Goal: Information Seeking & Learning: Learn about a topic

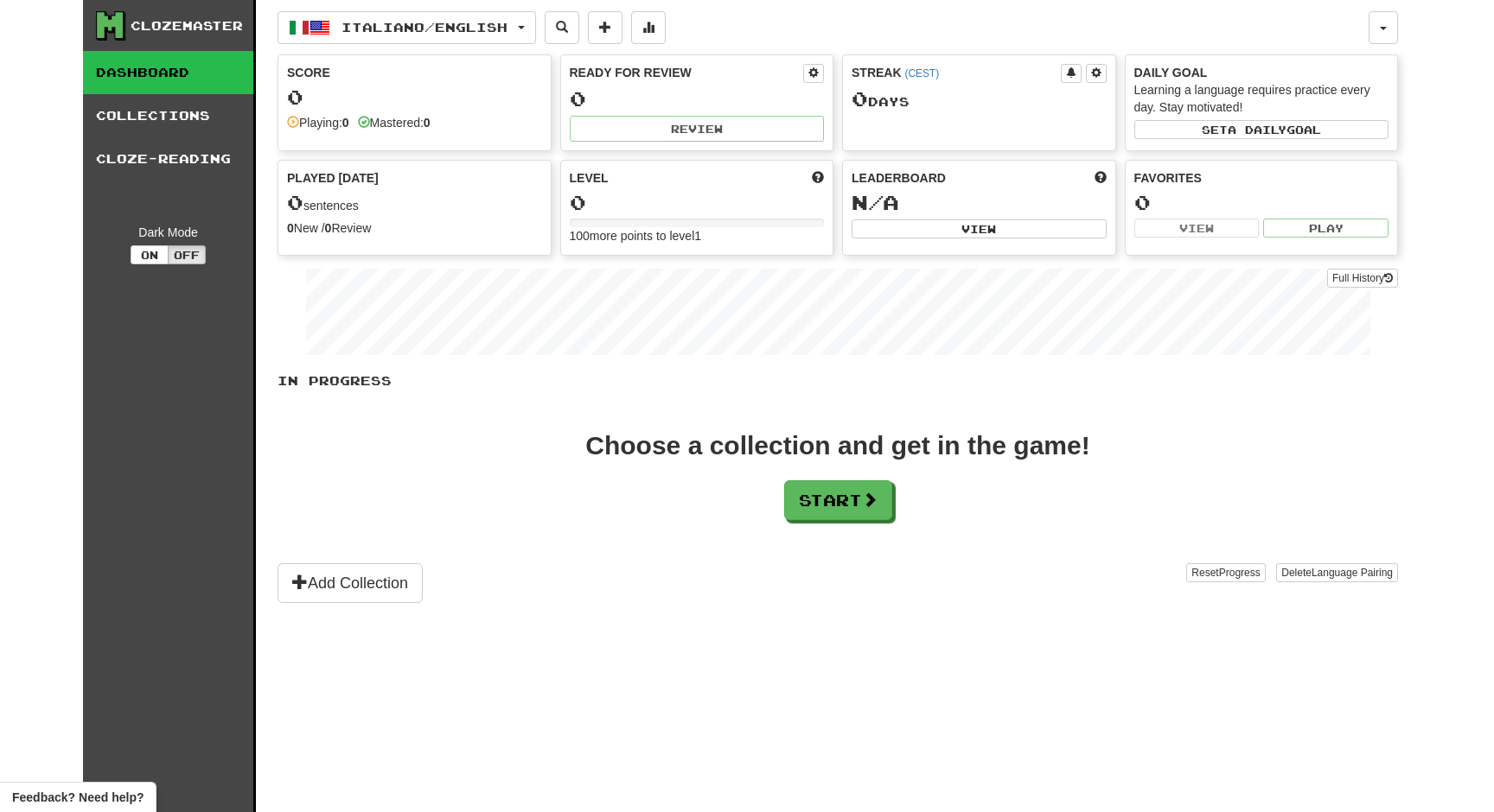
click at [648, 425] on div "In Progress Choose a collection and get in the game! Start Add Collection Reset…" at bounding box center [838, 488] width 1120 height 231
click at [968, 497] on div "Choose a collection and get in the game! Start" at bounding box center [838, 476] width 1120 height 87
click at [868, 508] on button "Start" at bounding box center [838, 501] width 108 height 40
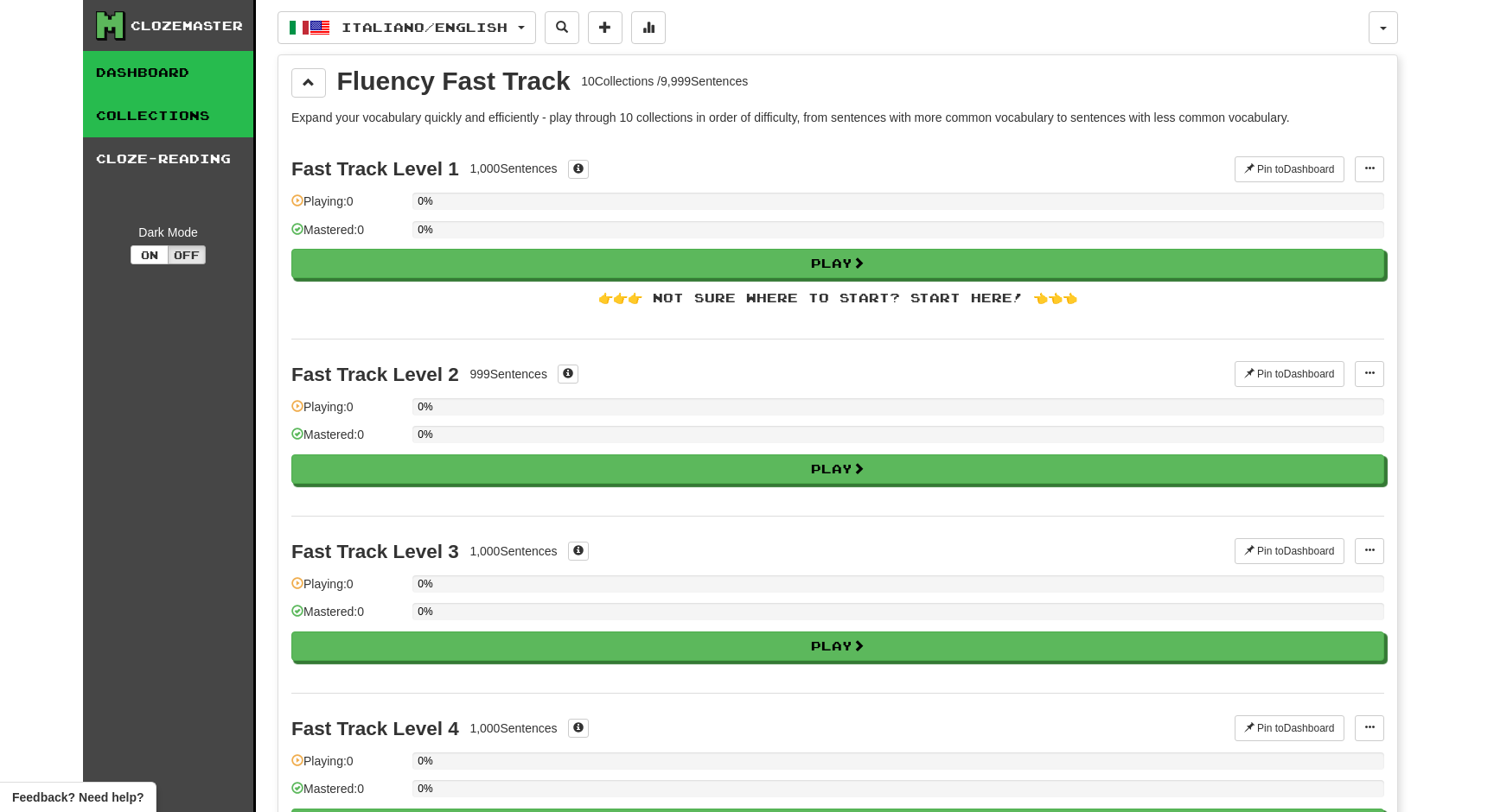
click at [231, 61] on link "Dashboard" at bounding box center [168, 73] width 170 height 43
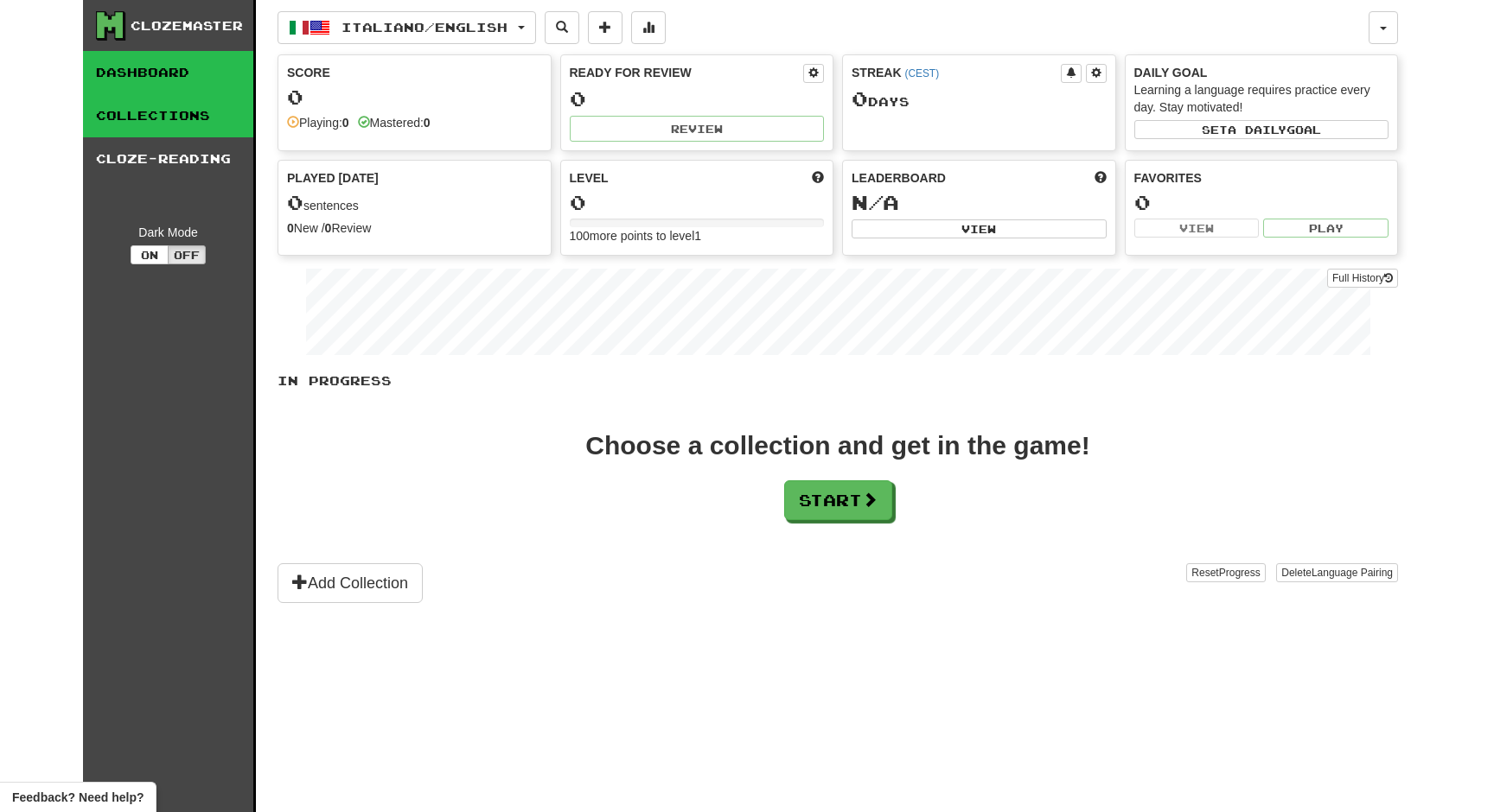
click at [201, 119] on link "Collections" at bounding box center [168, 116] width 170 height 43
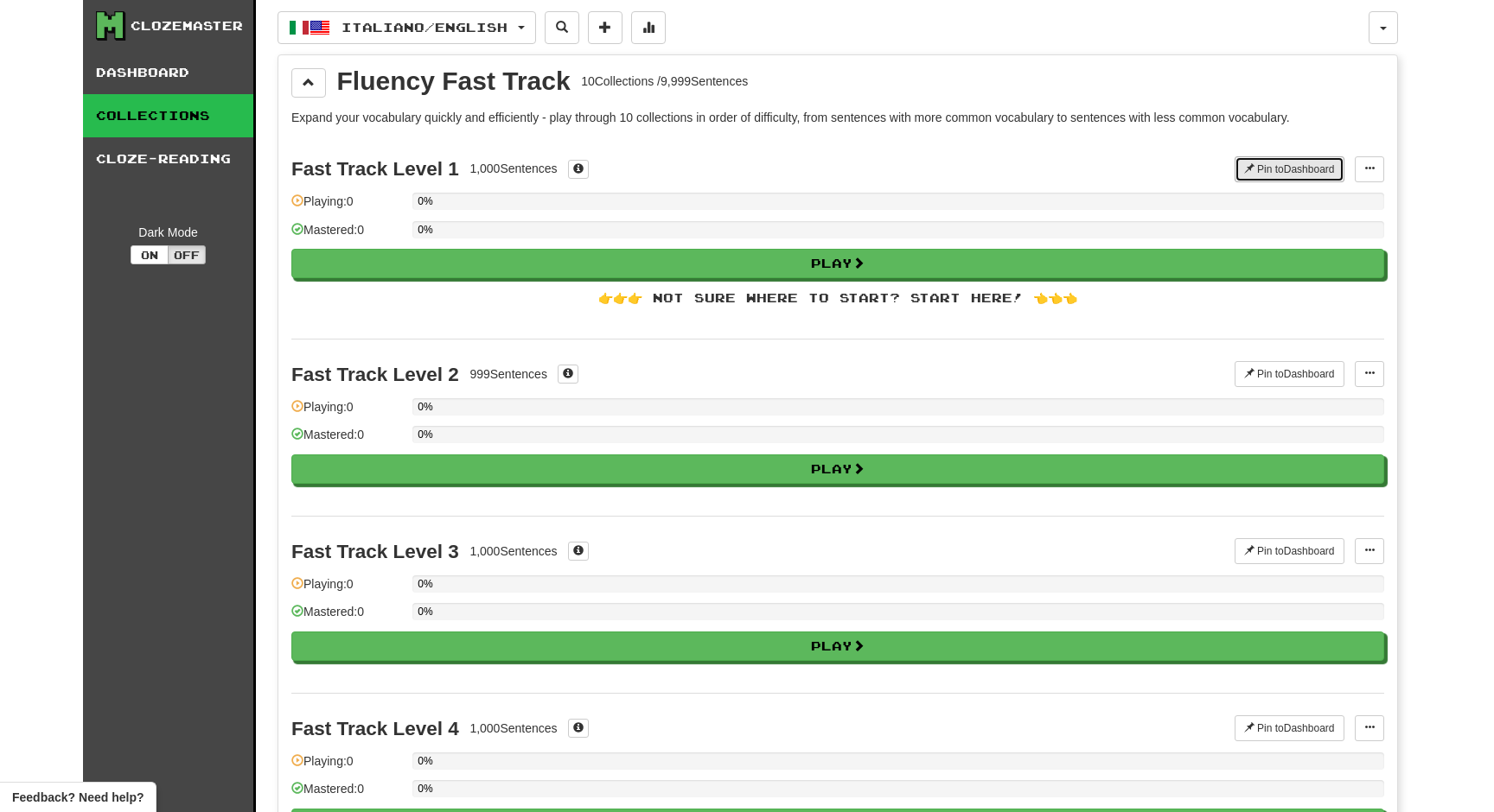
click at [1272, 177] on button "Pin to Dashboard" at bounding box center [1288, 169] width 110 height 26
click at [215, 84] on link "Dashboard" at bounding box center [168, 73] width 170 height 43
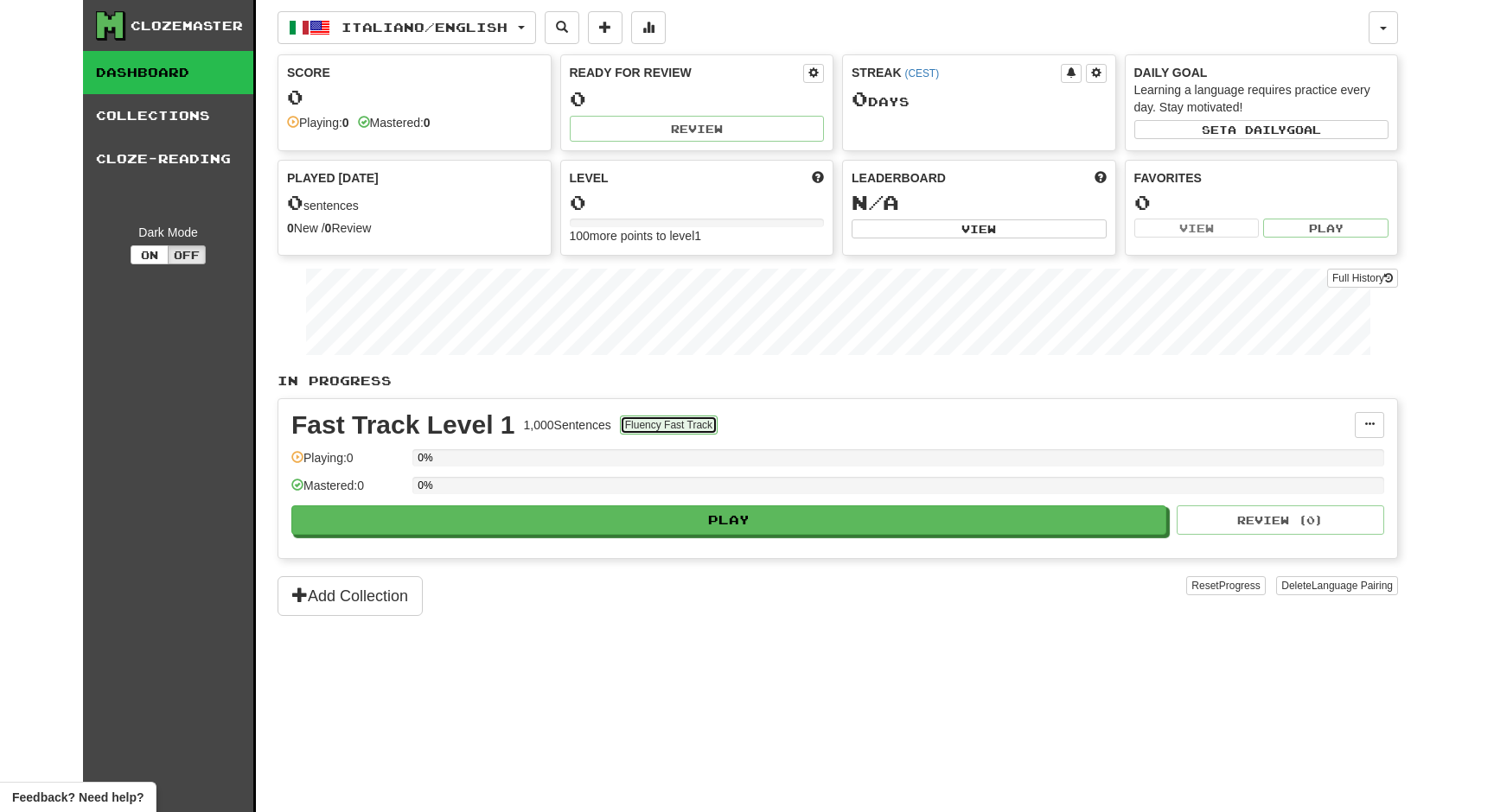
click at [706, 424] on button "Fluency Fast Track" at bounding box center [668, 425] width 98 height 19
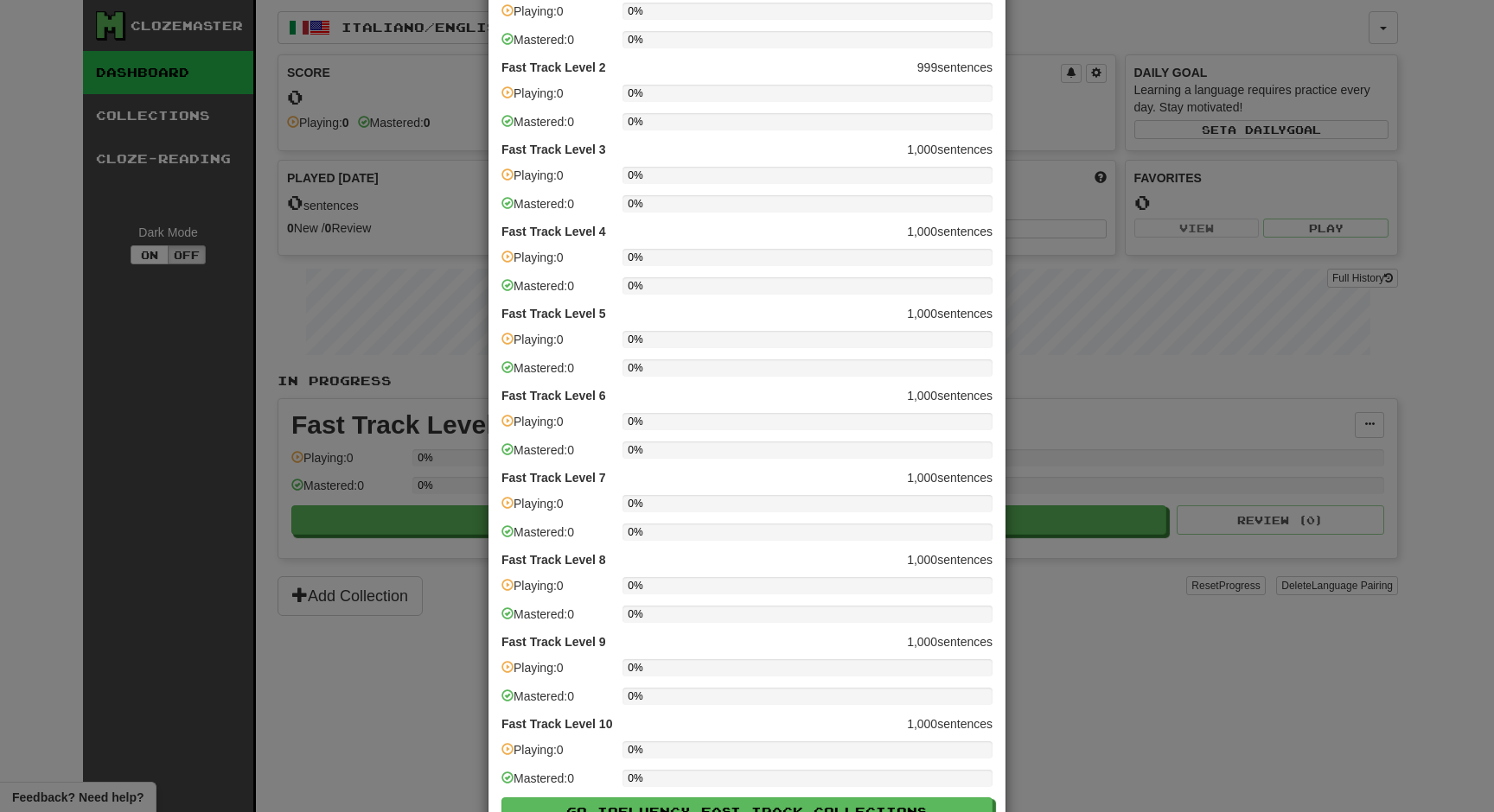
scroll to position [217, 0]
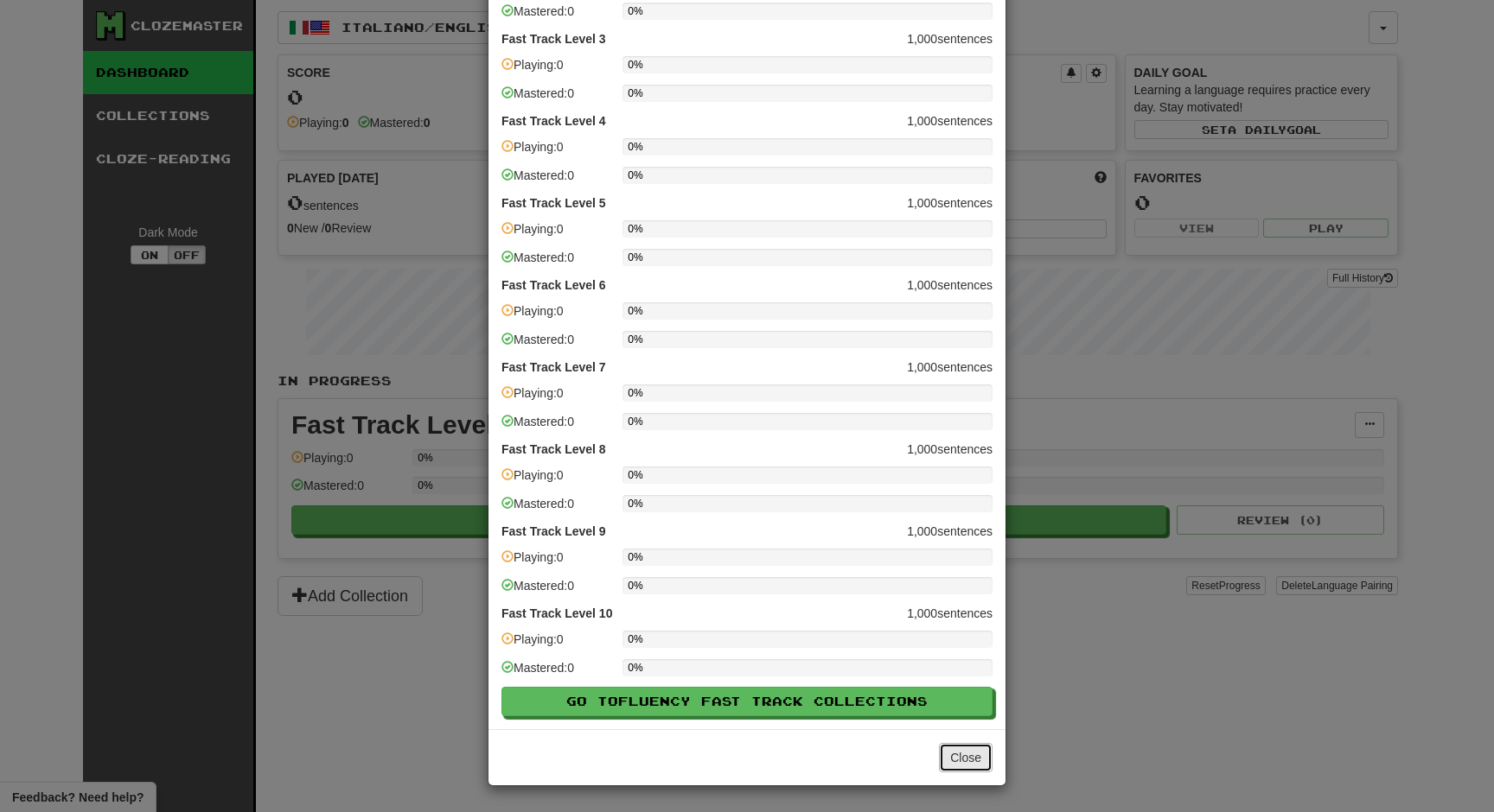
click at [959, 754] on button "Close" at bounding box center [965, 758] width 53 height 30
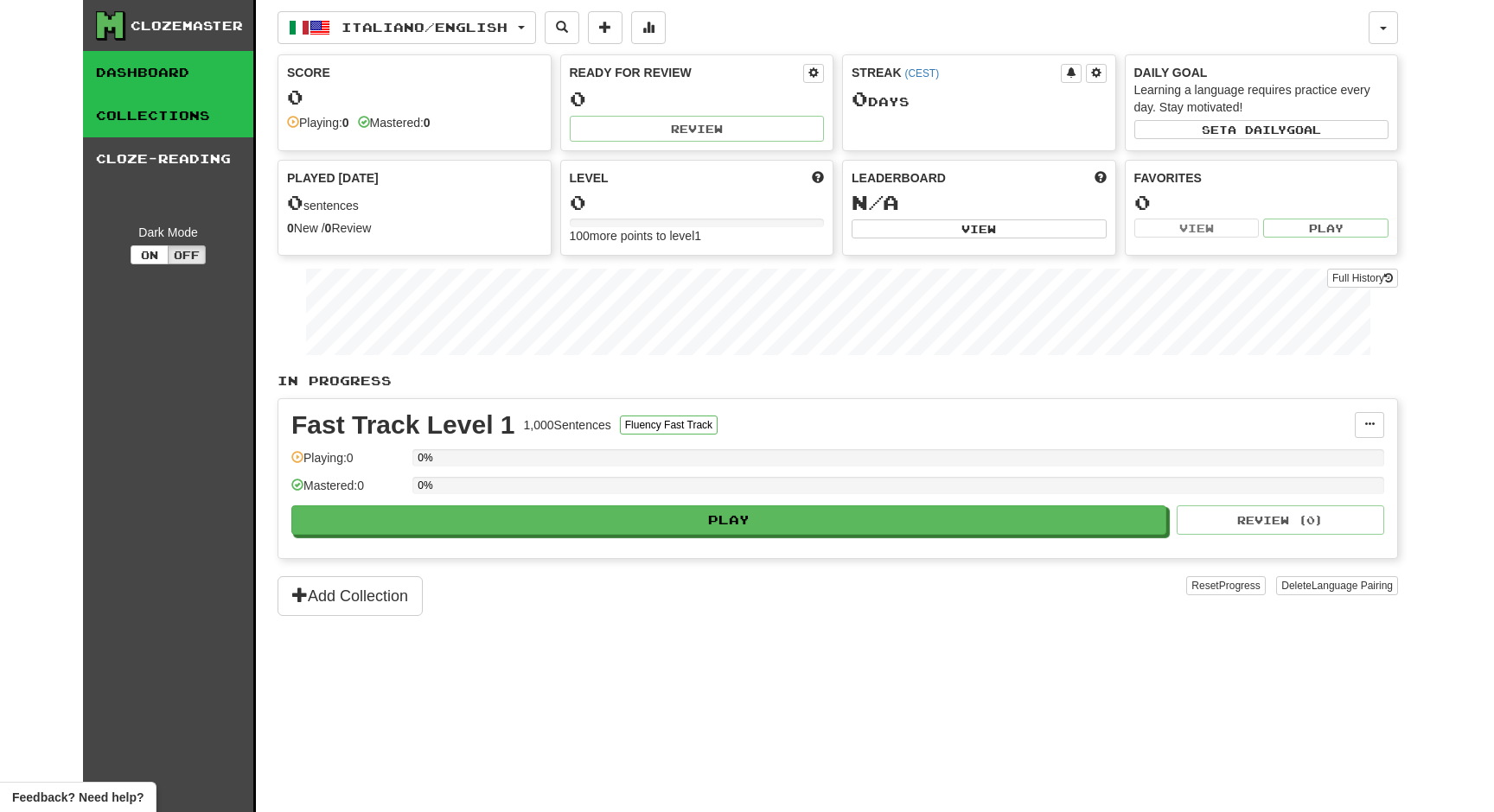
click at [182, 124] on link "Collections" at bounding box center [168, 116] width 170 height 43
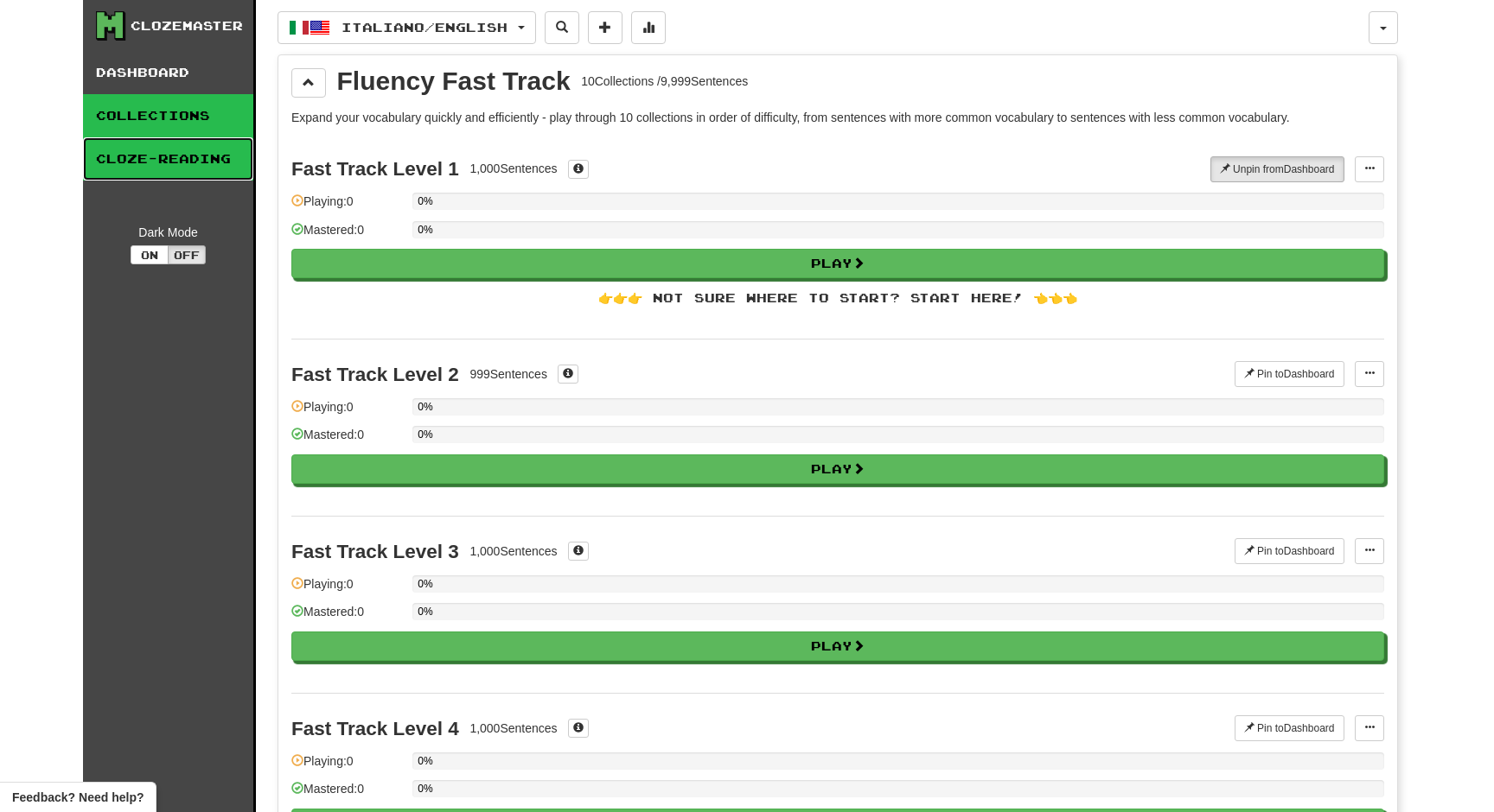
click at [182, 166] on link "Cloze-Reading" at bounding box center [168, 159] width 170 height 43
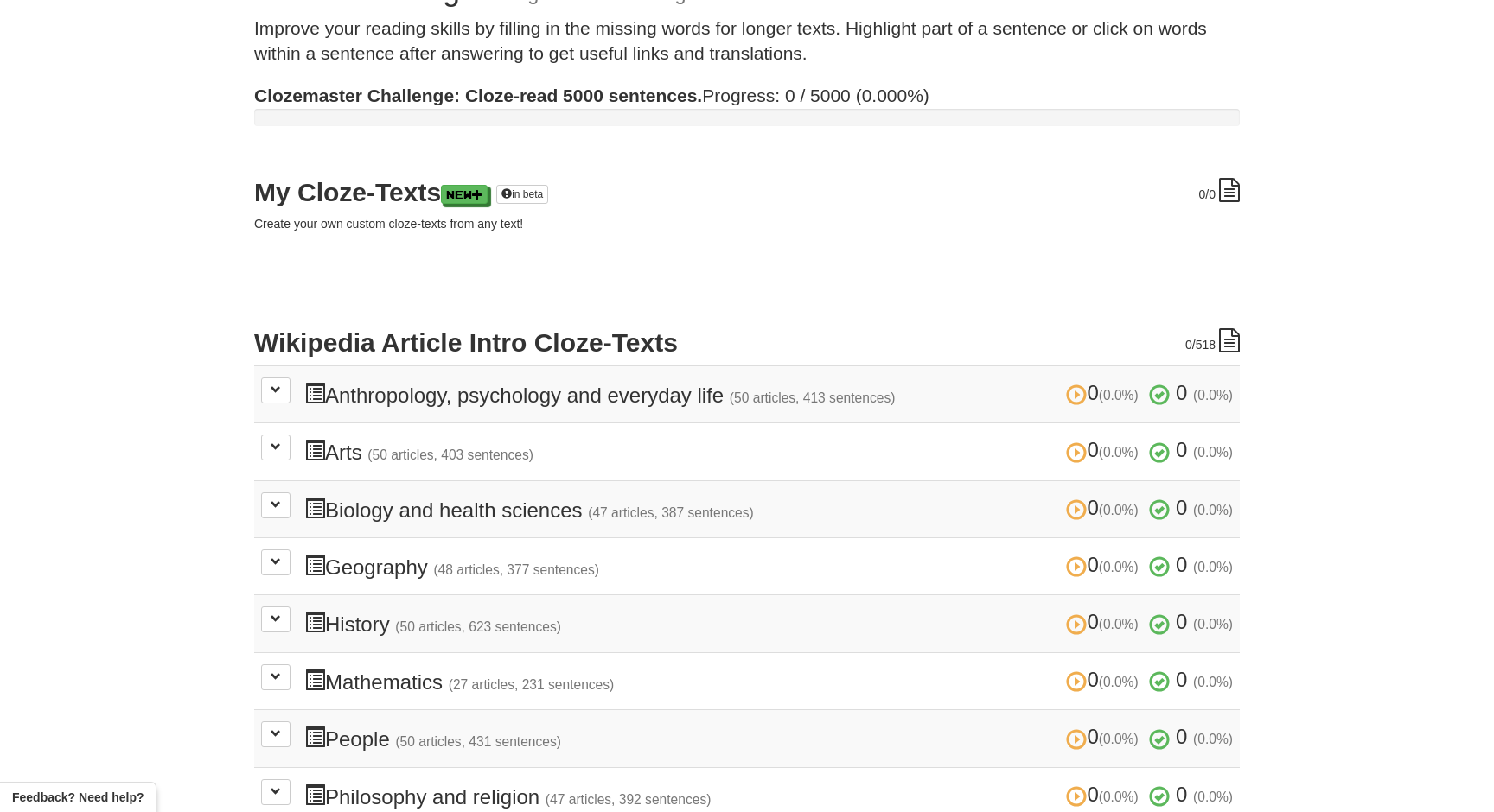
scroll to position [115, 0]
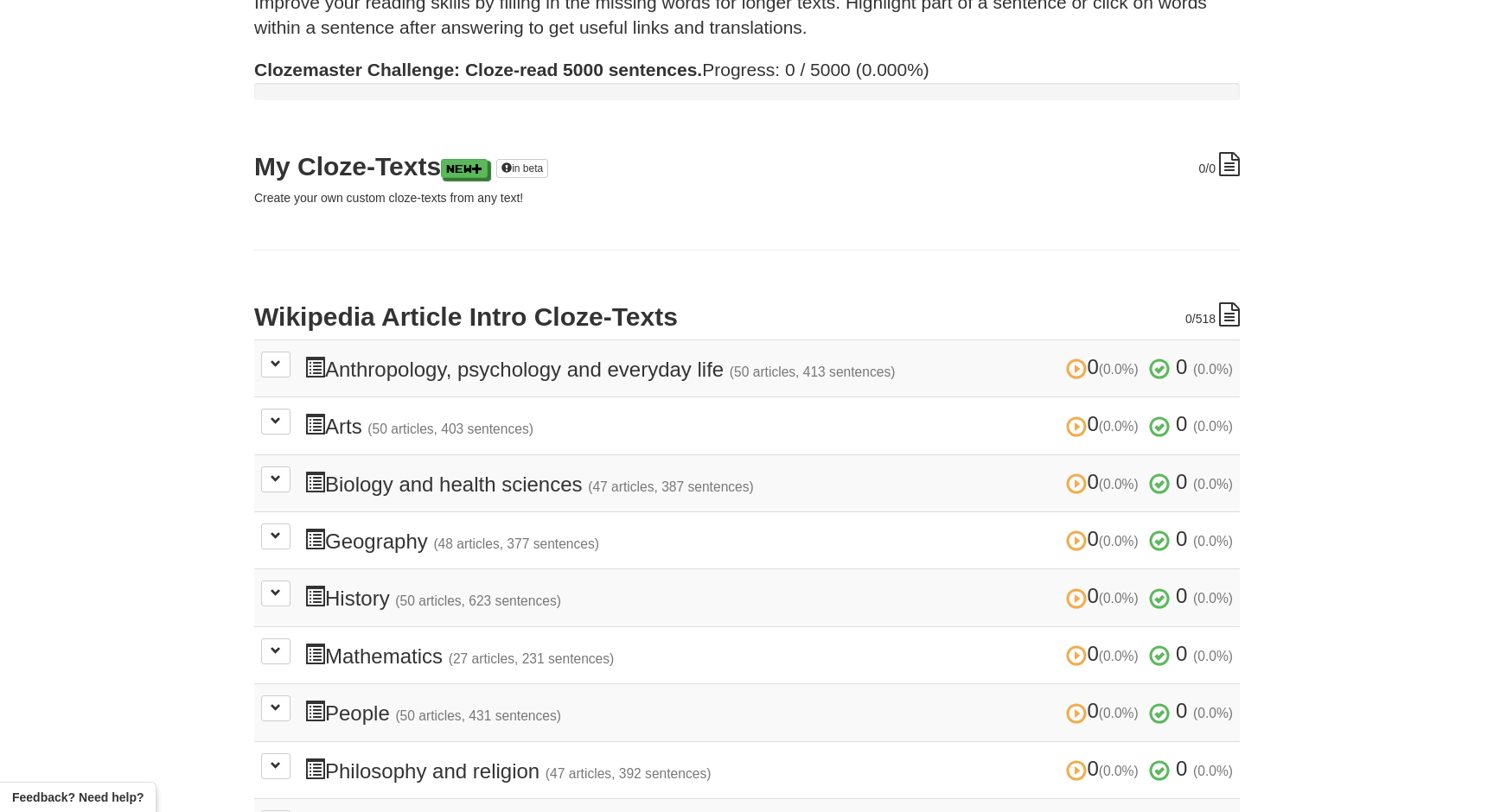
click at [363, 210] on div "0 /0 My Cloze-Texts New in beta Create your own custom cloze-texts from any tex…" at bounding box center [746, 561] width 985 height 819
click at [463, 203] on p "Create your own custom cloze-texts from any text!" at bounding box center [746, 198] width 985 height 17
click at [480, 175] on link "New" at bounding box center [464, 169] width 46 height 19
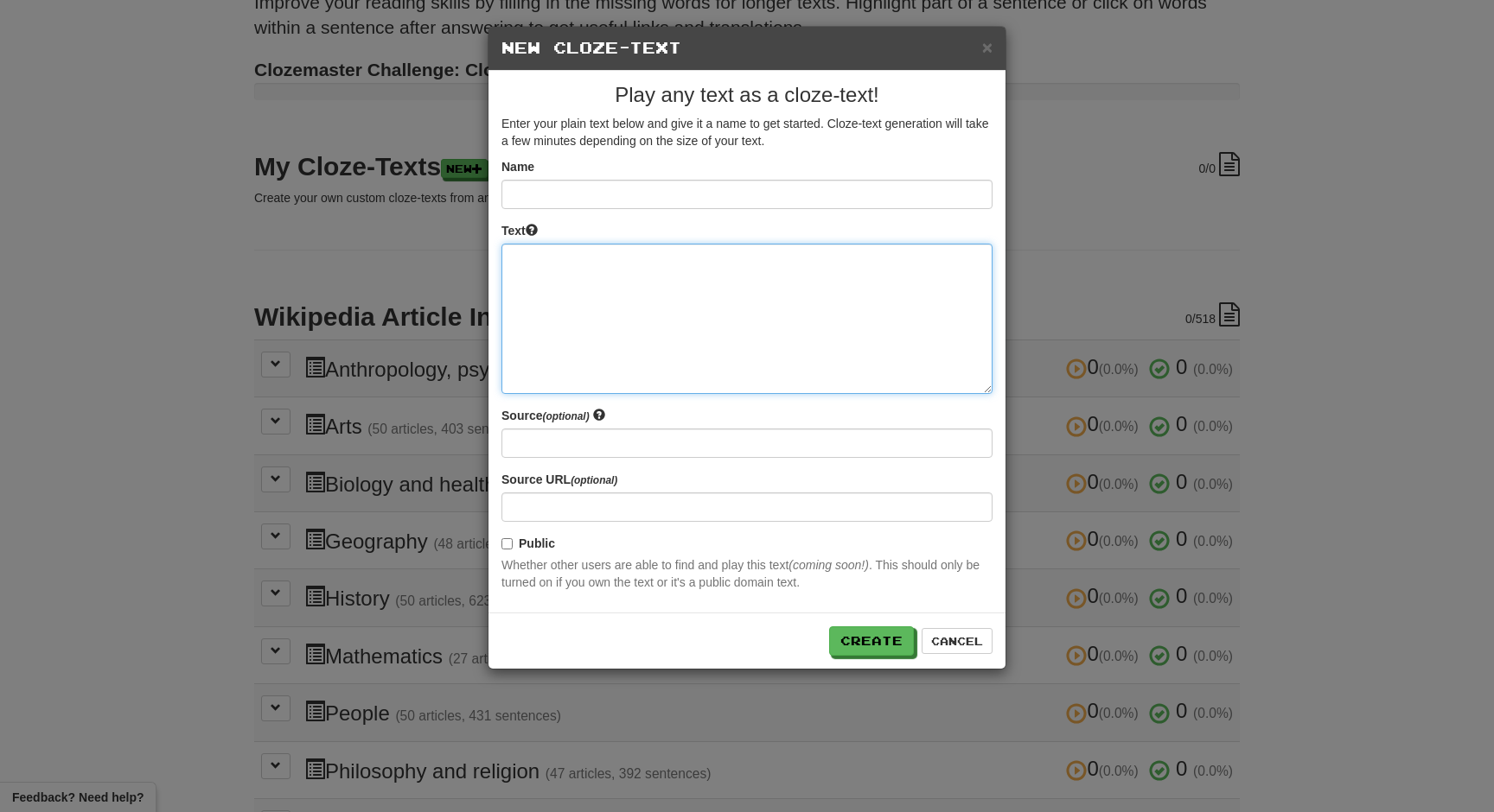
click at [731, 312] on textarea at bounding box center [746, 319] width 491 height 150
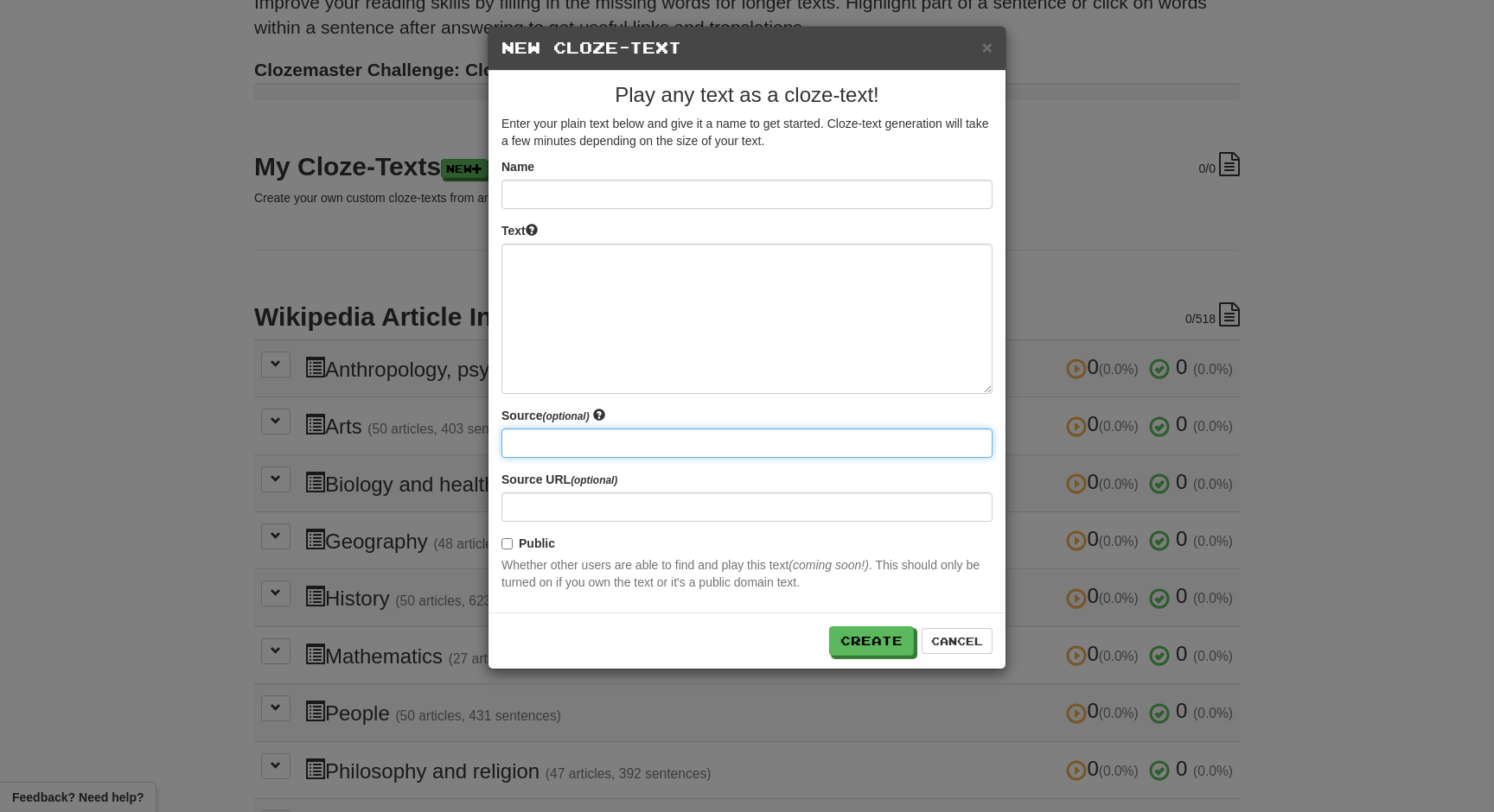
click at [659, 437] on input at bounding box center [746, 444] width 491 height 30
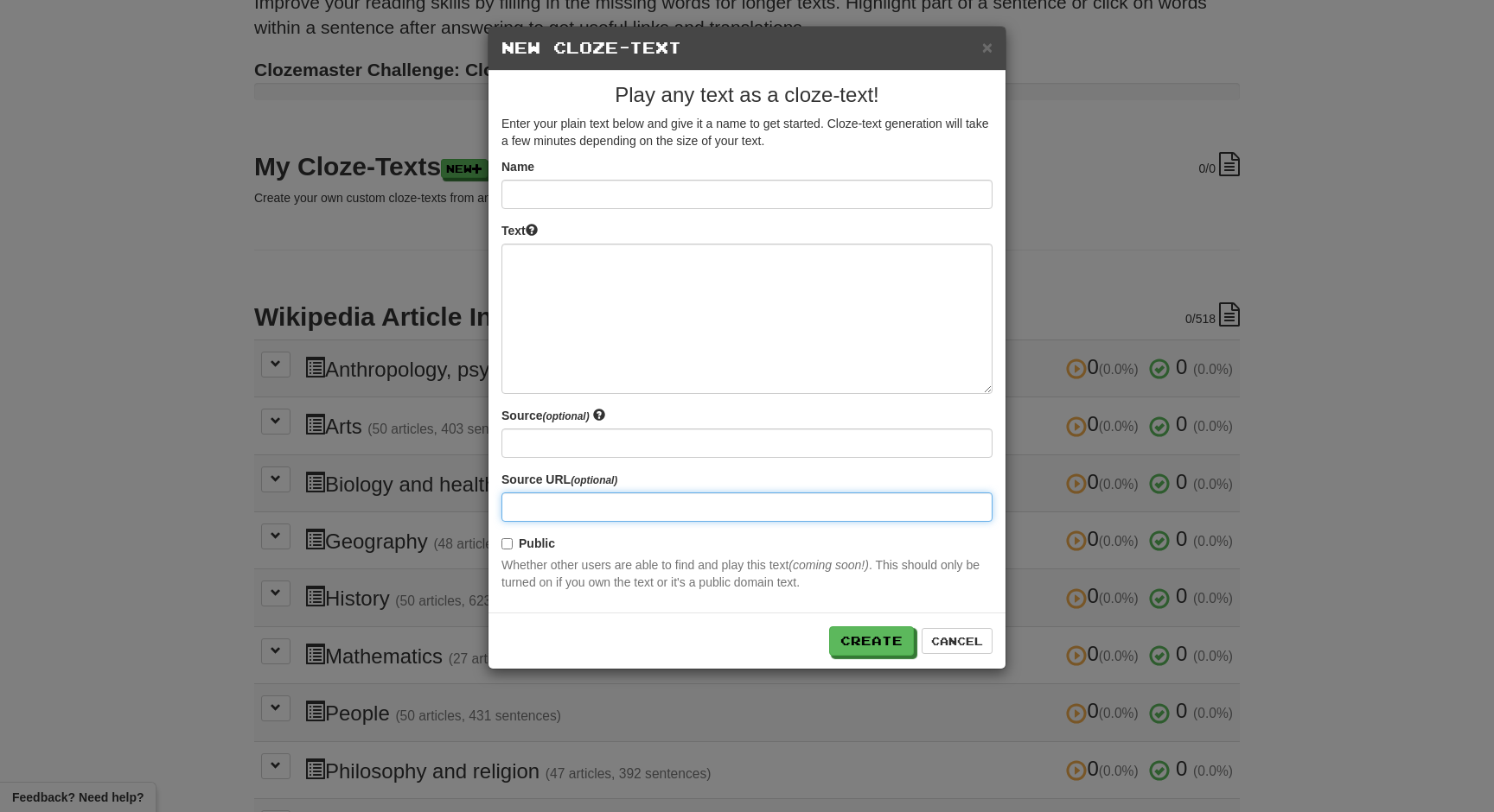
click at [649, 507] on input at bounding box center [746, 508] width 491 height 30
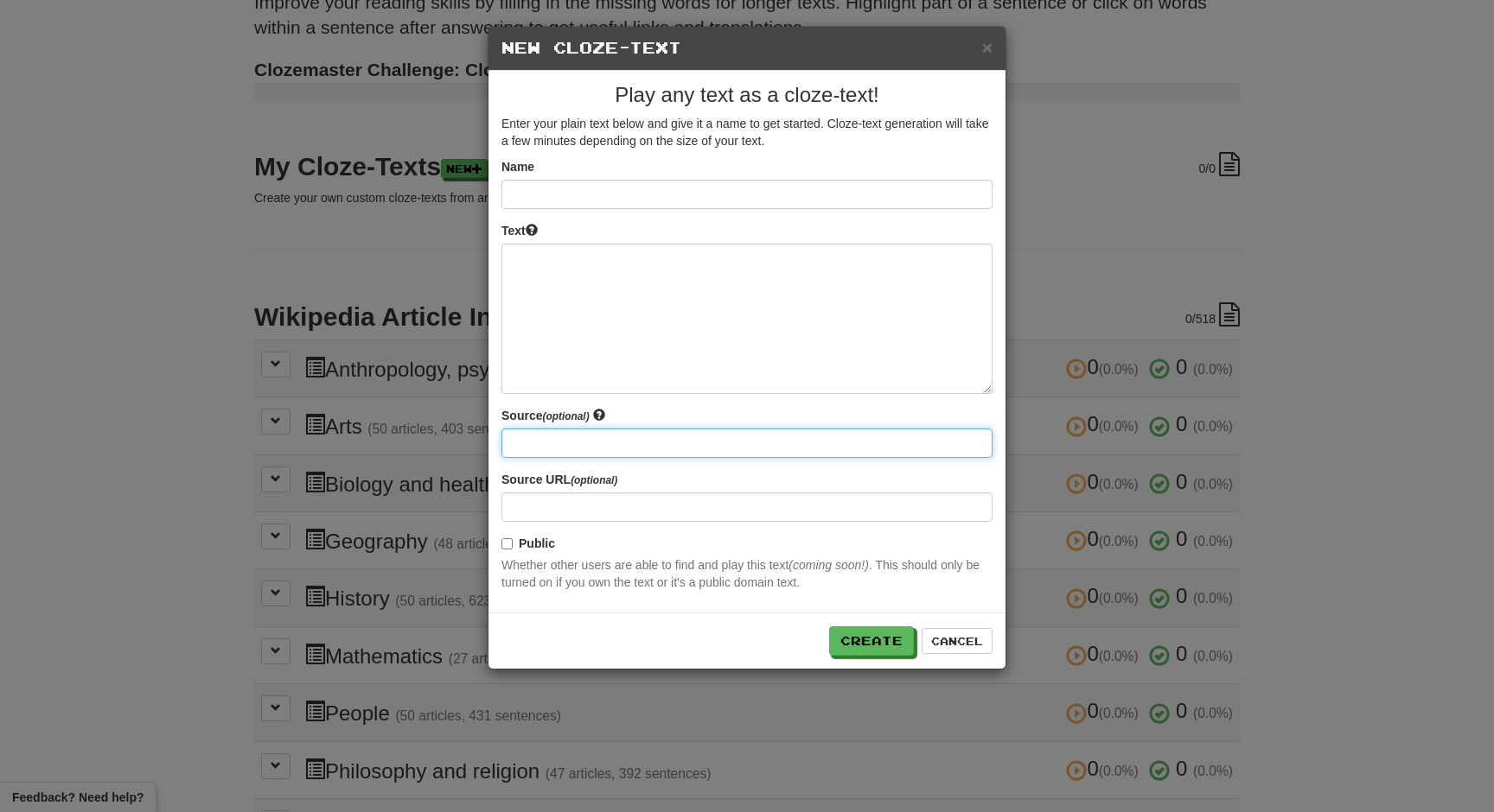
click at [646, 448] on input at bounding box center [746, 444] width 491 height 30
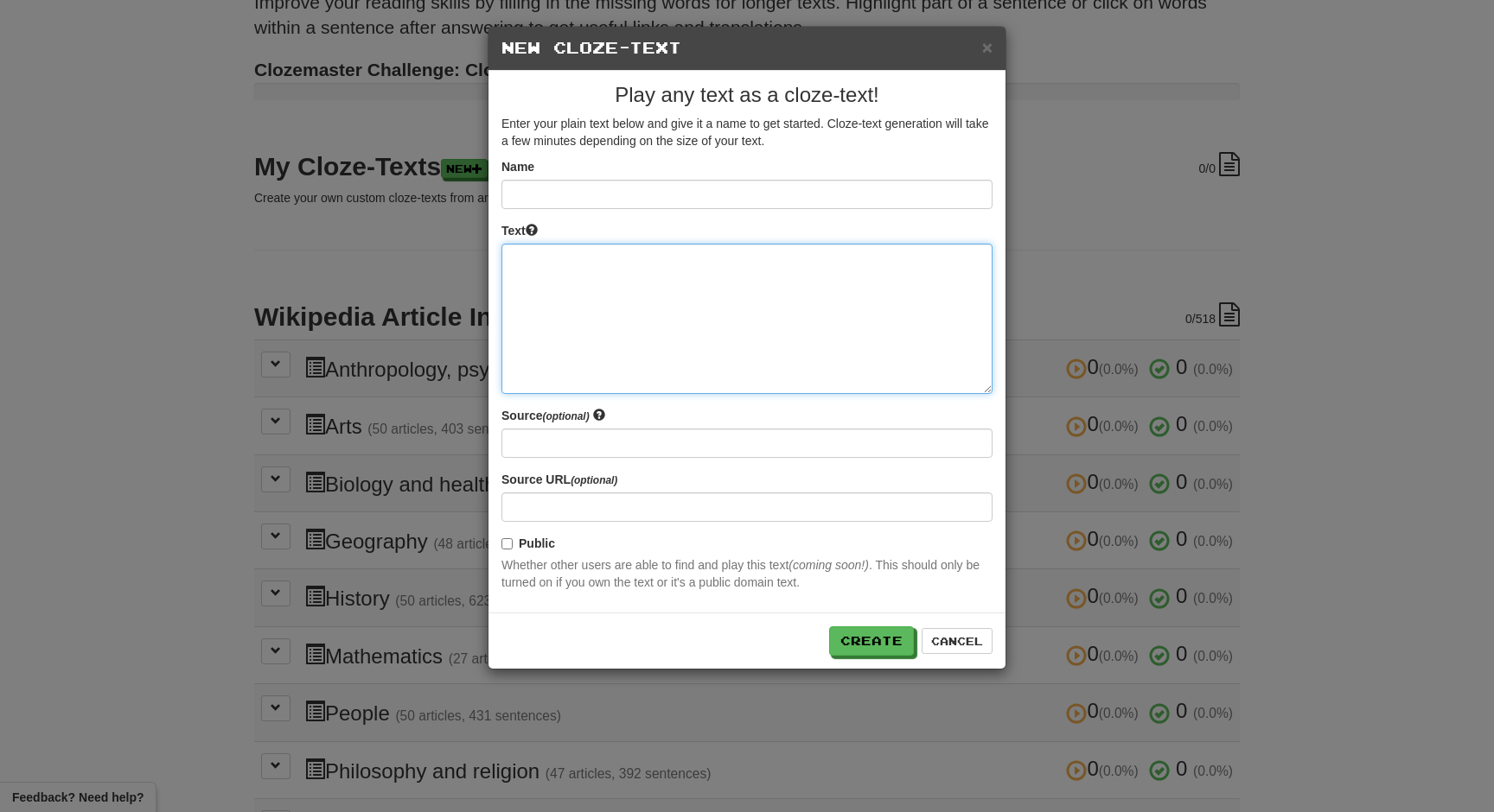
click at [644, 365] on textarea at bounding box center [746, 319] width 491 height 150
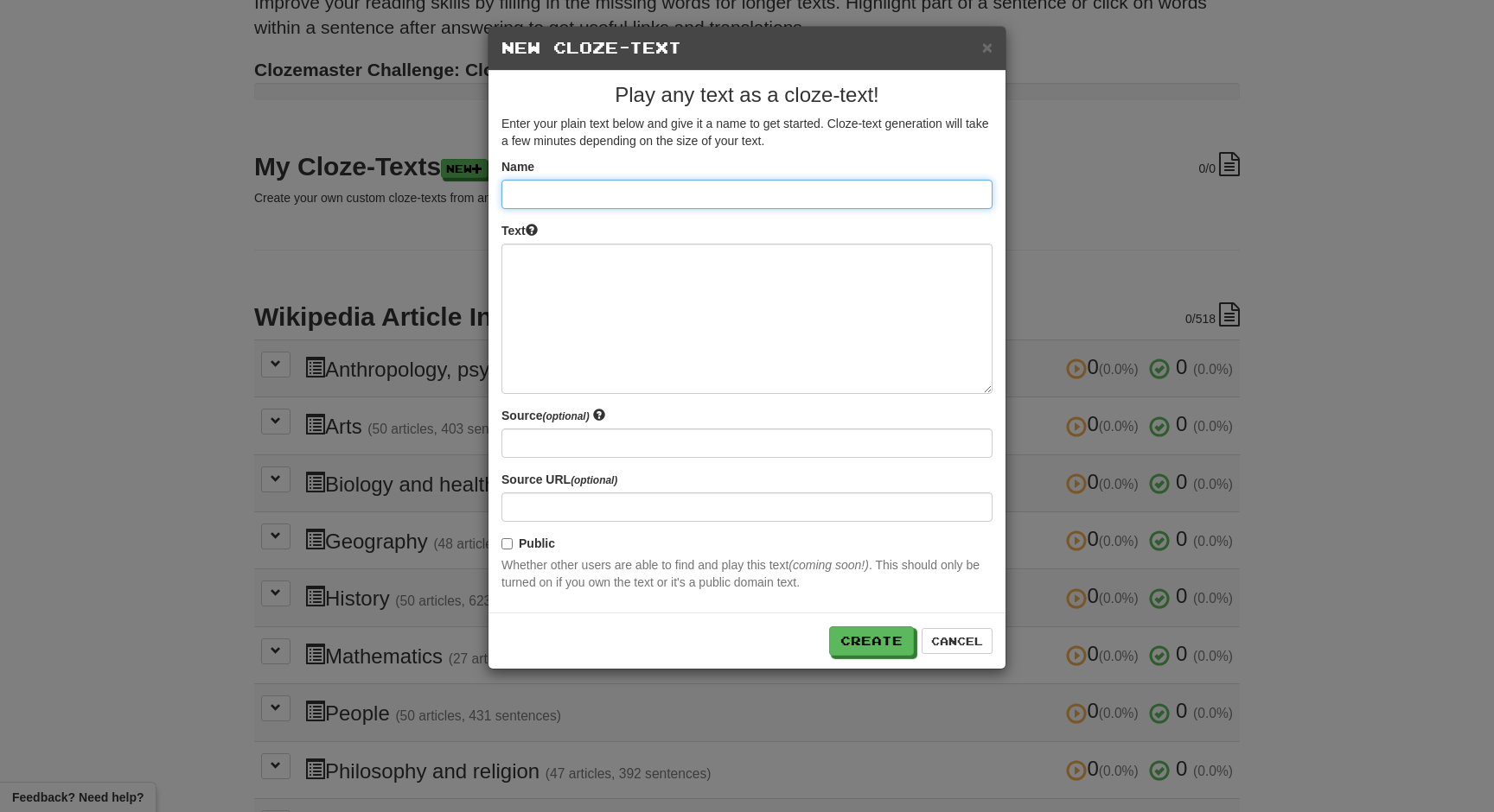
click at [626, 203] on input at bounding box center [746, 195] width 491 height 30
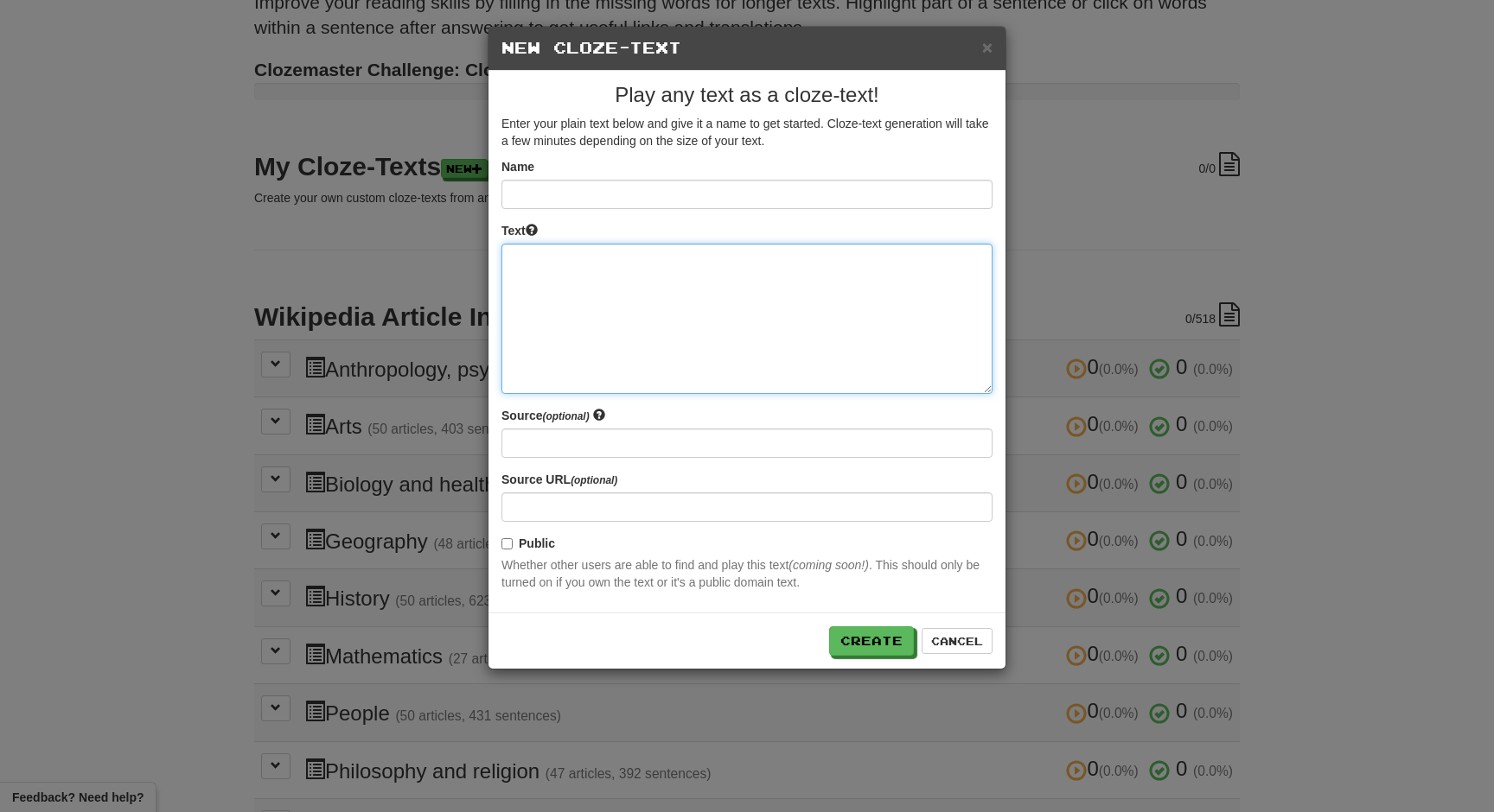
click at [549, 300] on textarea at bounding box center [746, 319] width 491 height 150
click at [614, 317] on textarea at bounding box center [746, 319] width 491 height 150
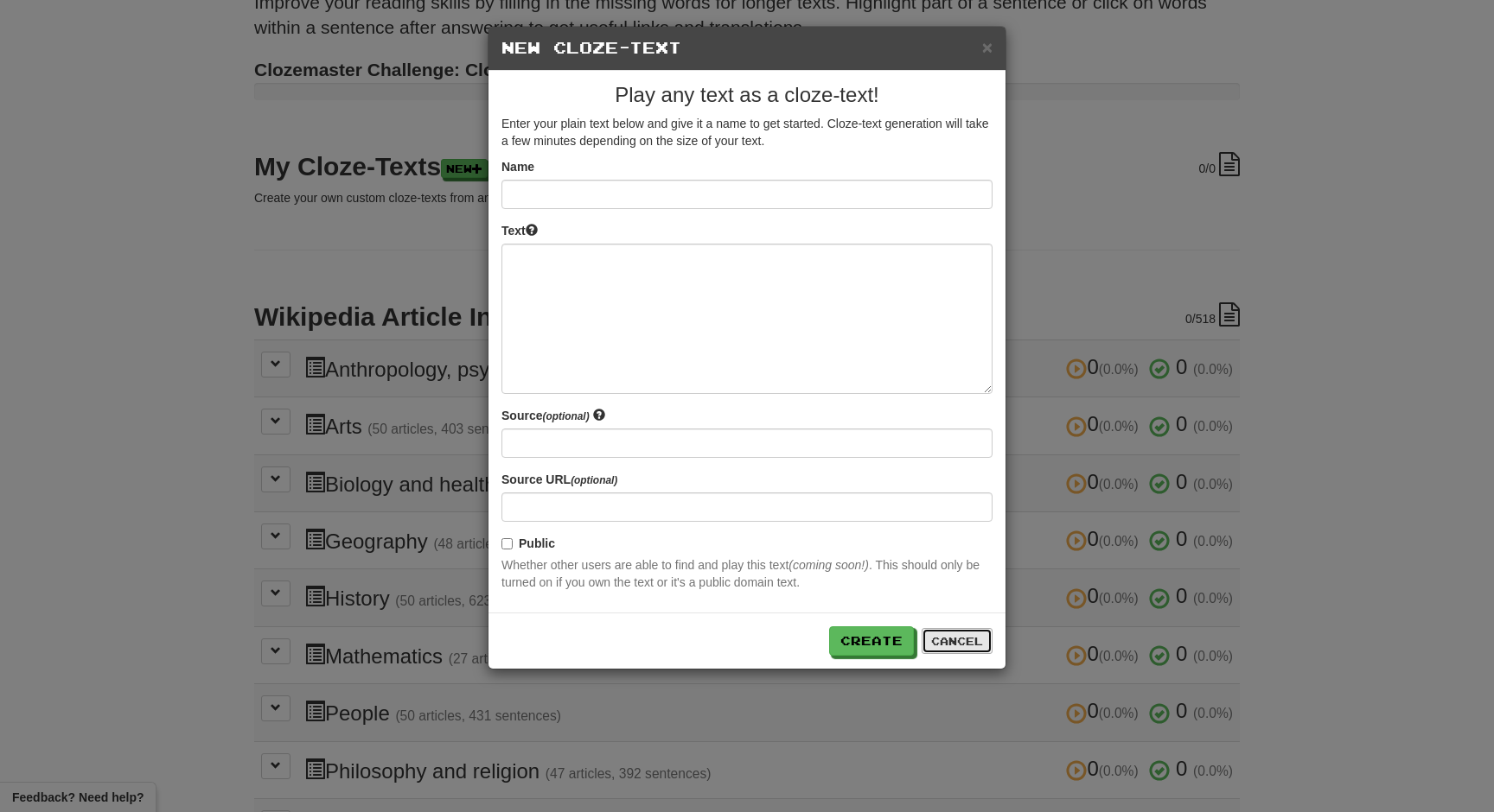
click at [972, 639] on button "Cancel" at bounding box center [957, 641] width 71 height 26
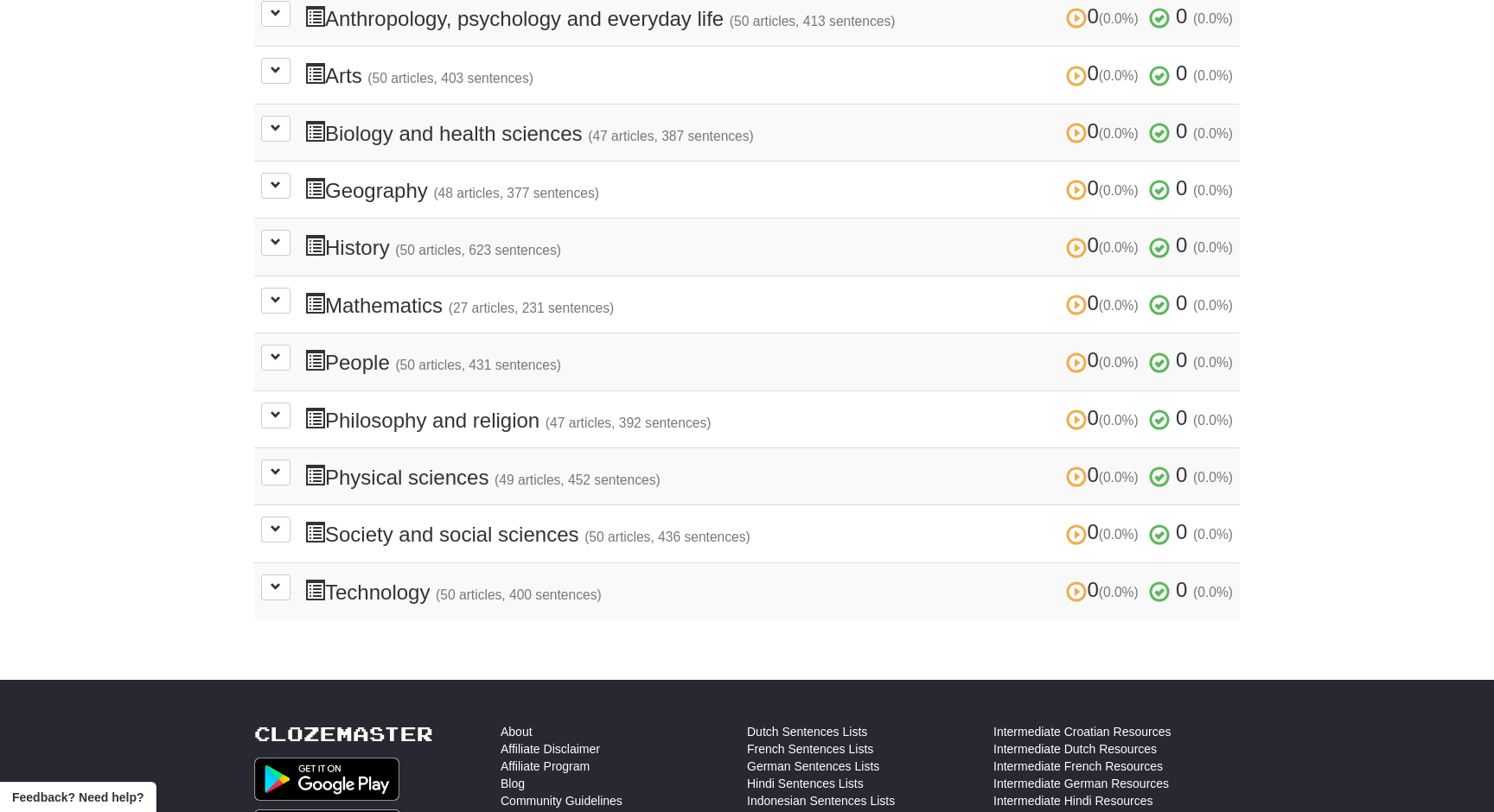
scroll to position [506, 0]
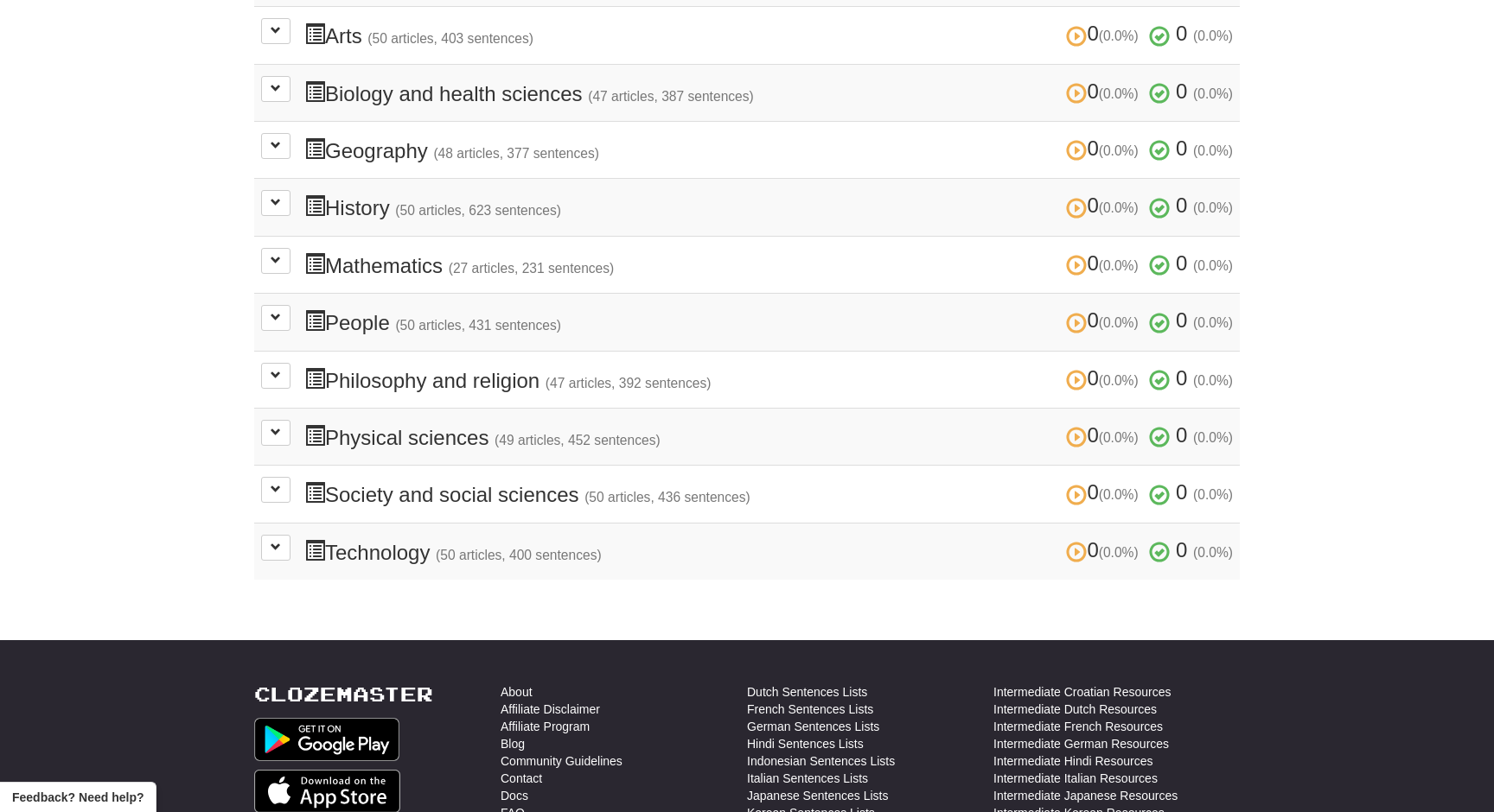
click at [187, 398] on div "Dashboard Clozemaster praneeth01 / Toggle Dropdown Dashboard Leaderboard Activi…" at bounding box center [747, 45] width 1494 height 1102
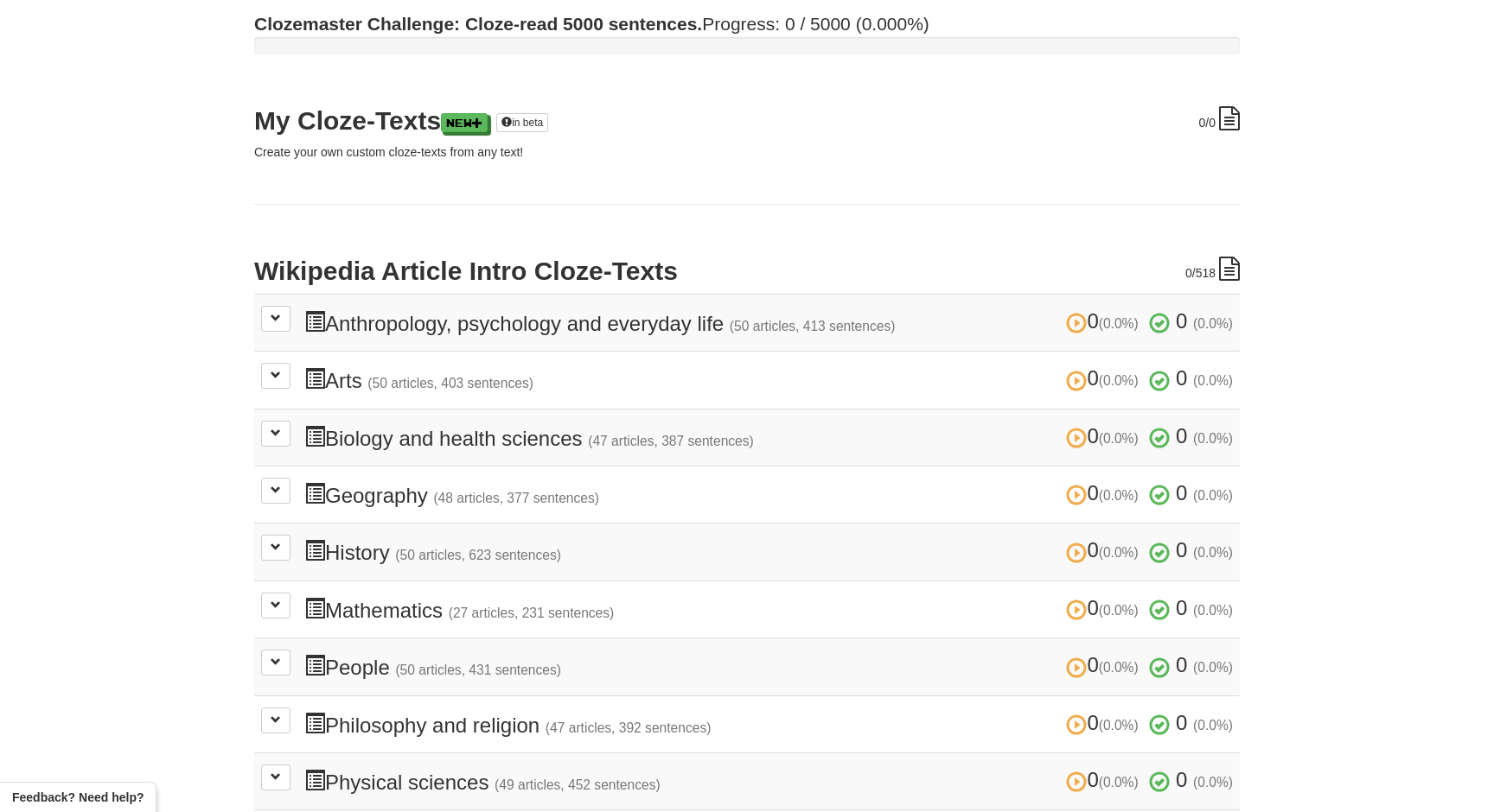
scroll to position [0, 0]
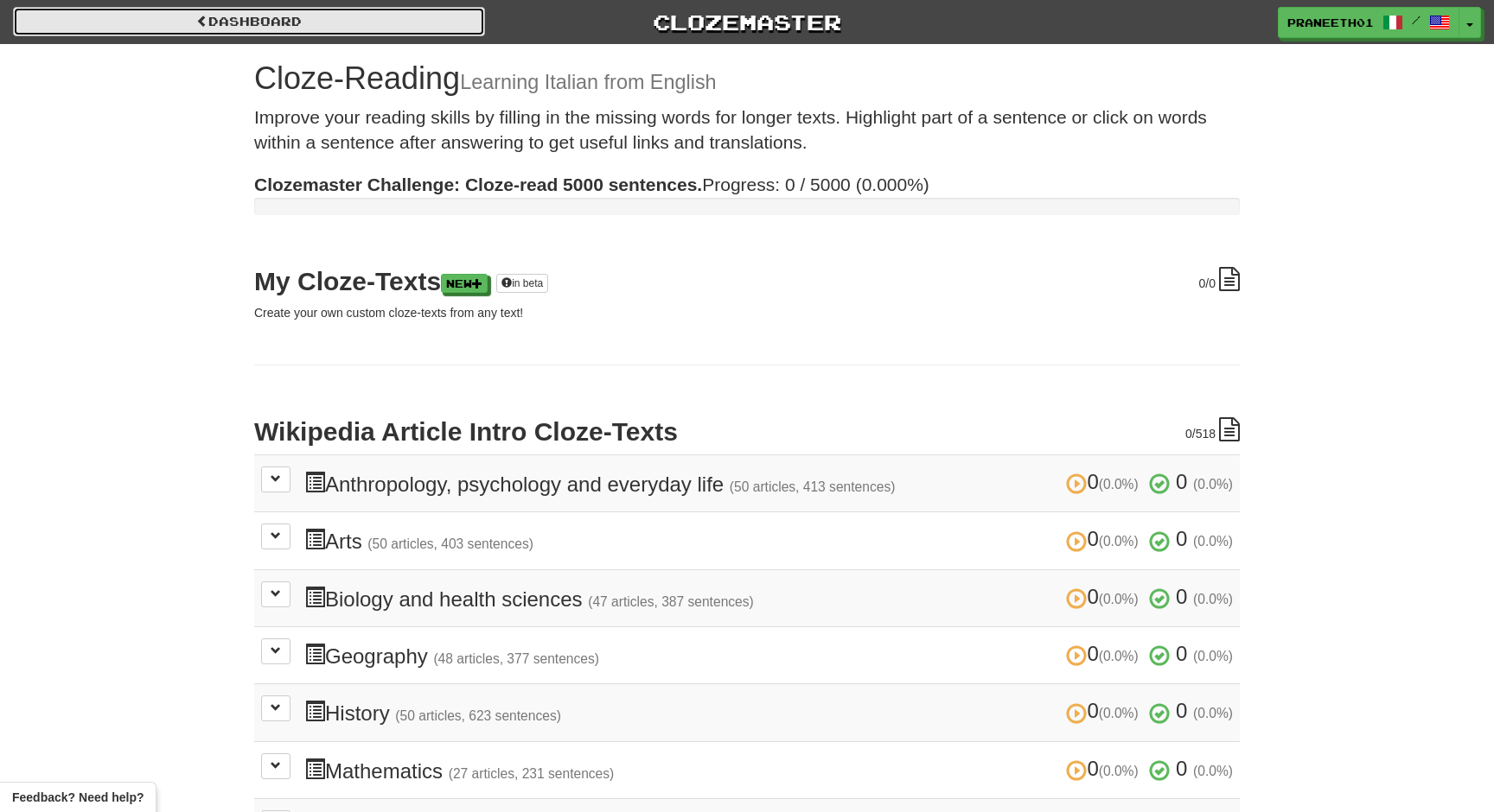
click at [285, 19] on link "Dashboard" at bounding box center [249, 22] width 472 height 30
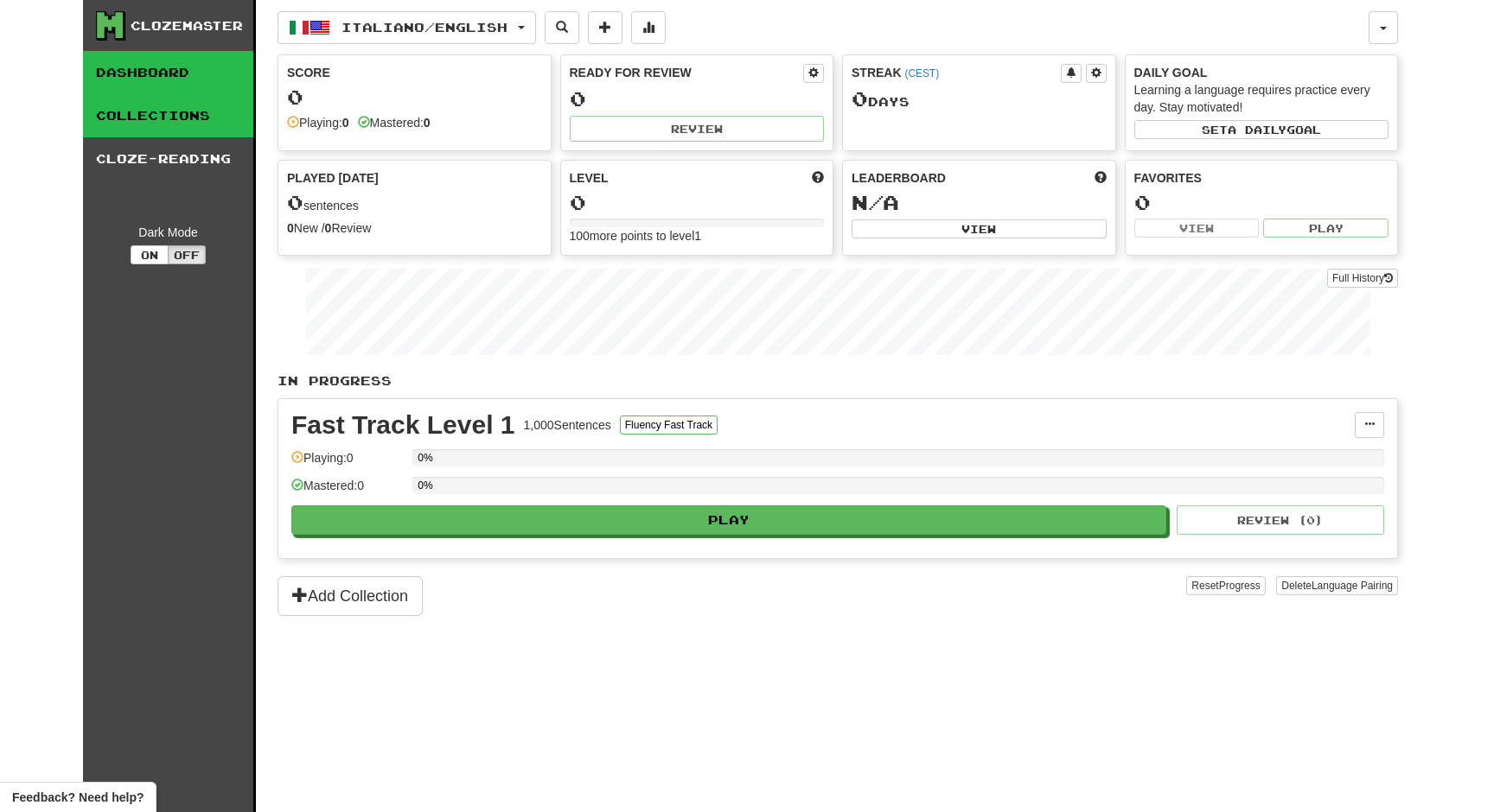
click at [211, 122] on link "Collections" at bounding box center [168, 116] width 170 height 43
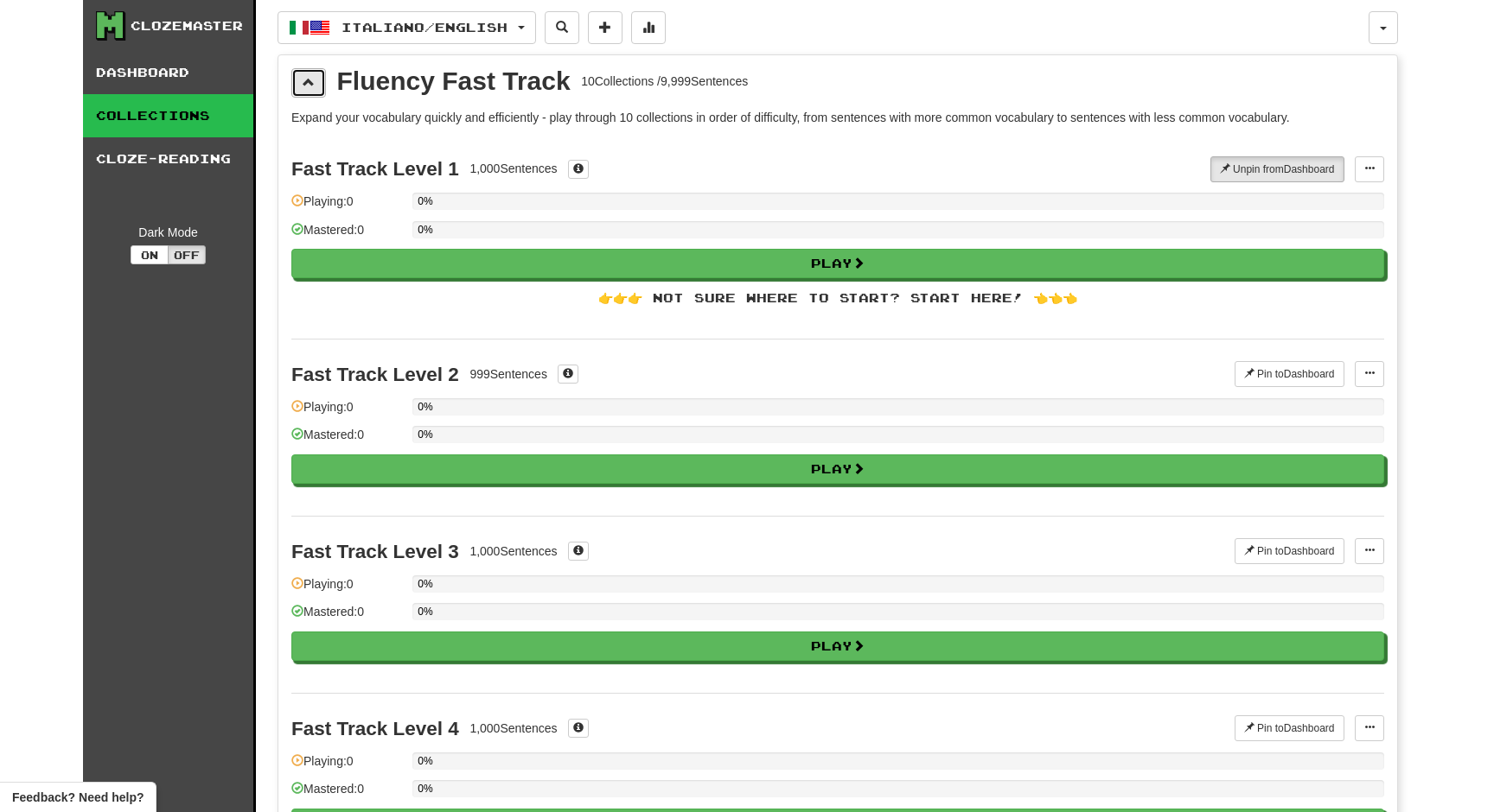
click at [307, 86] on span at bounding box center [308, 82] width 12 height 12
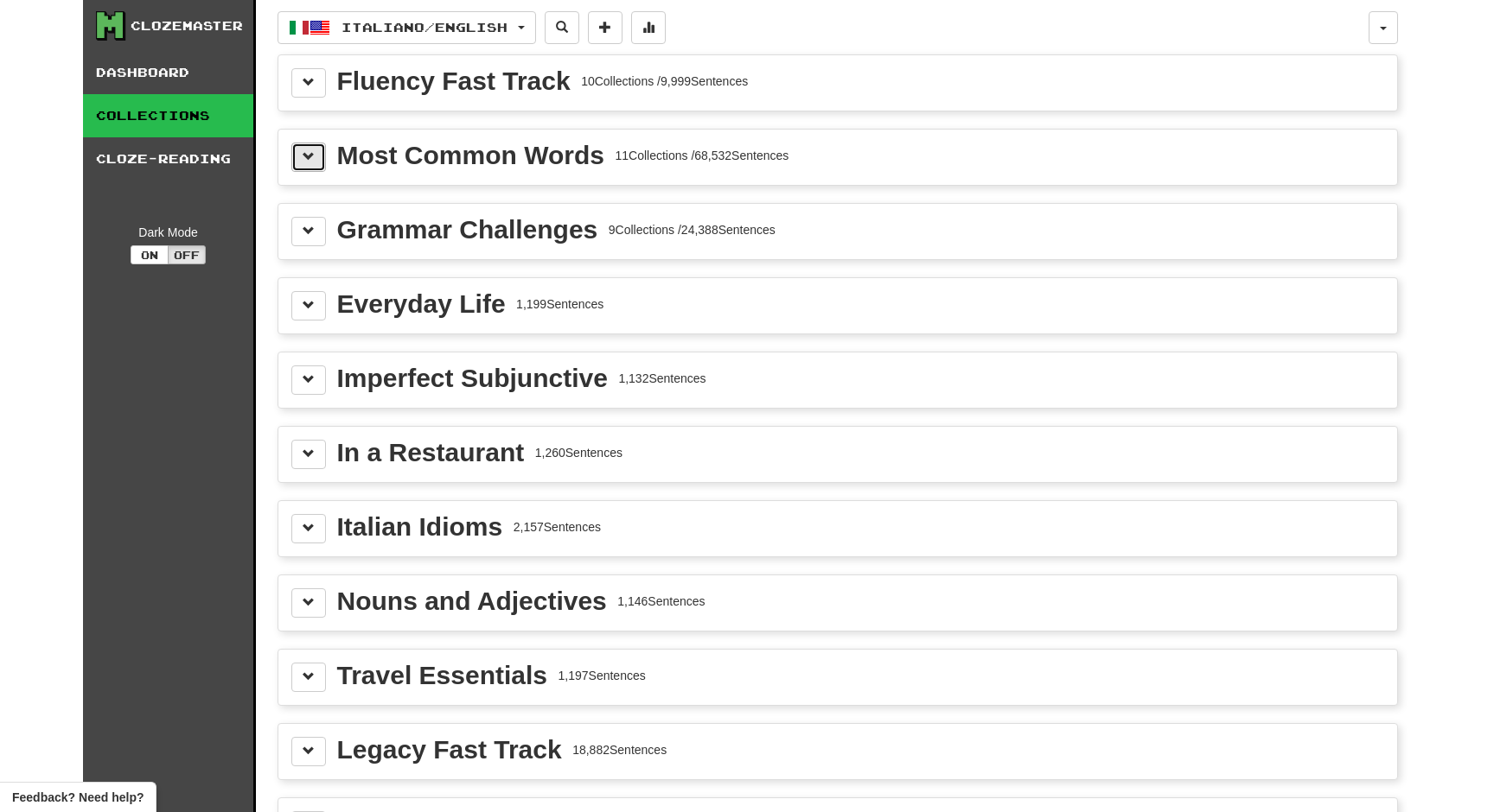
click at [311, 157] on span at bounding box center [308, 156] width 12 height 12
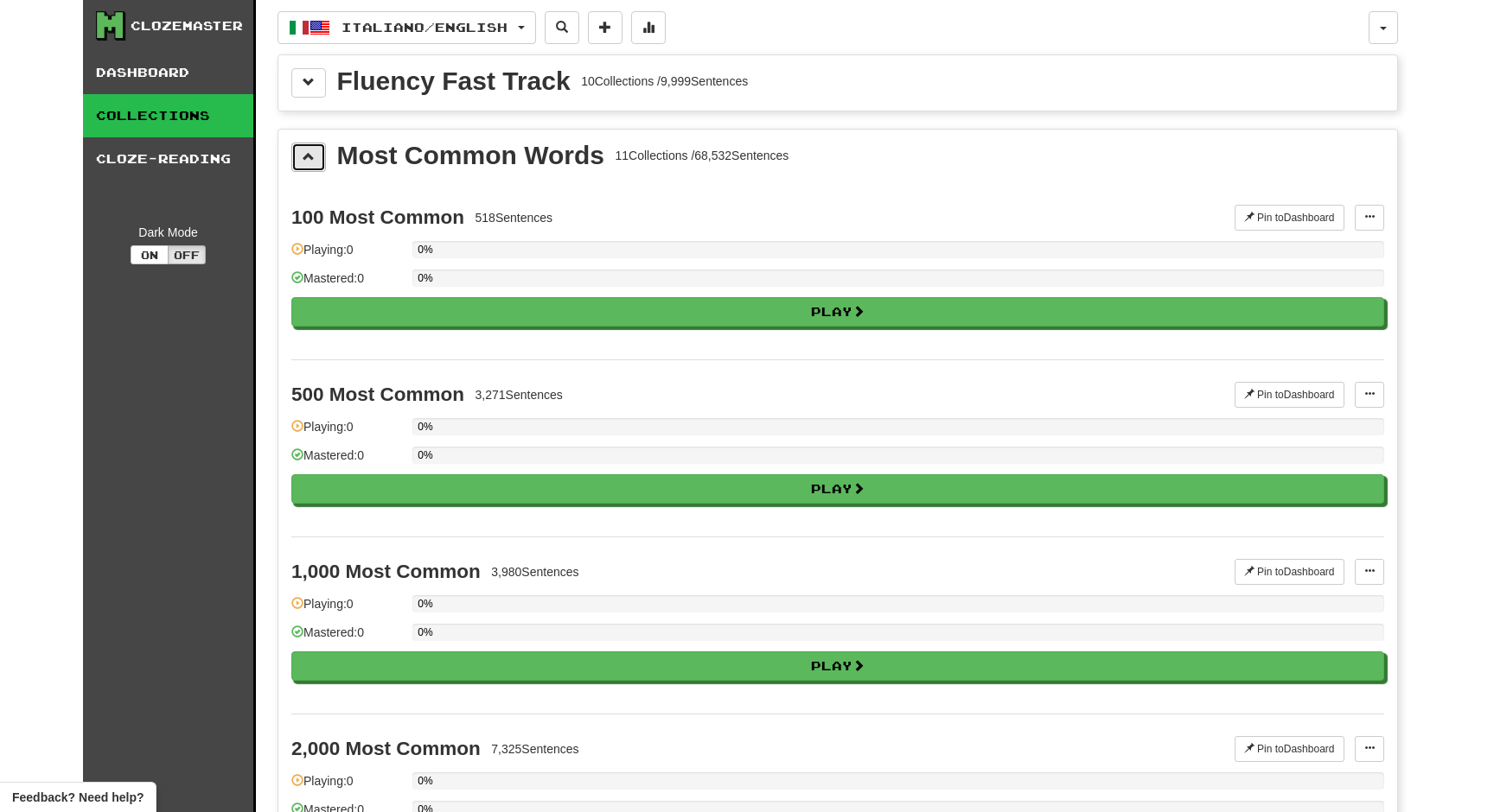
click at [304, 154] on span at bounding box center [308, 156] width 12 height 12
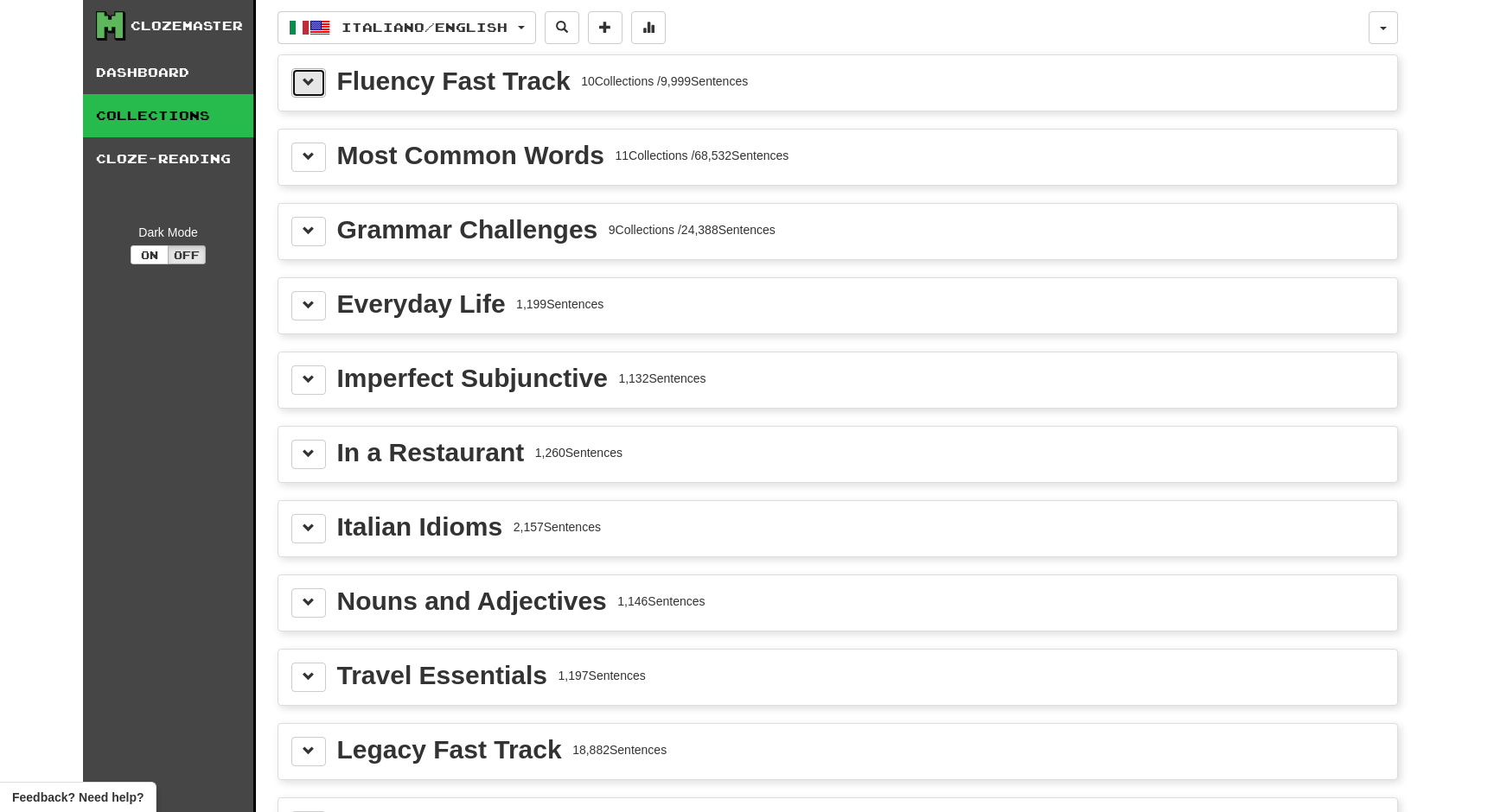
click at [313, 91] on button at bounding box center [308, 83] width 35 height 30
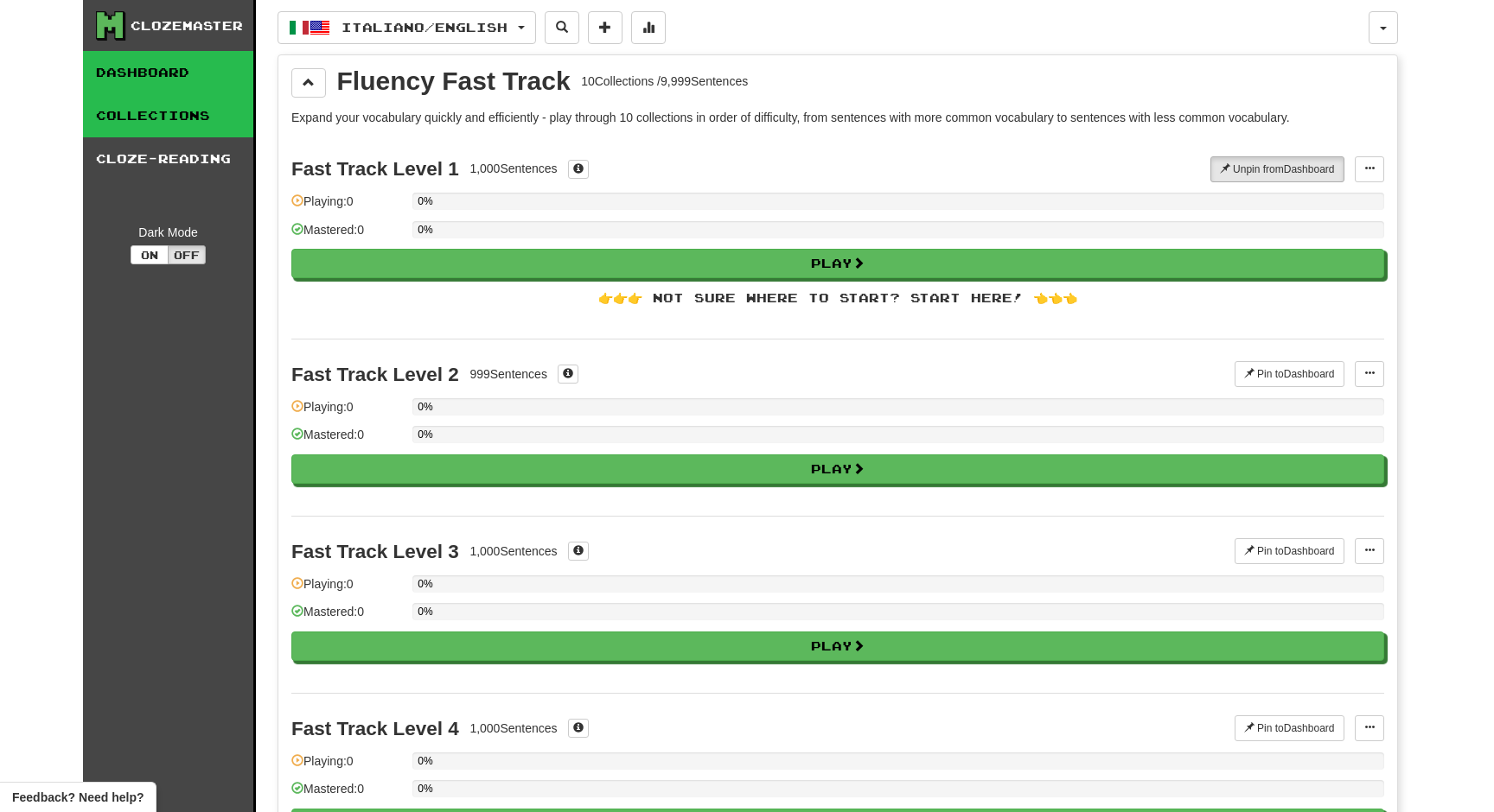
click at [174, 63] on link "Dashboard" at bounding box center [168, 73] width 170 height 43
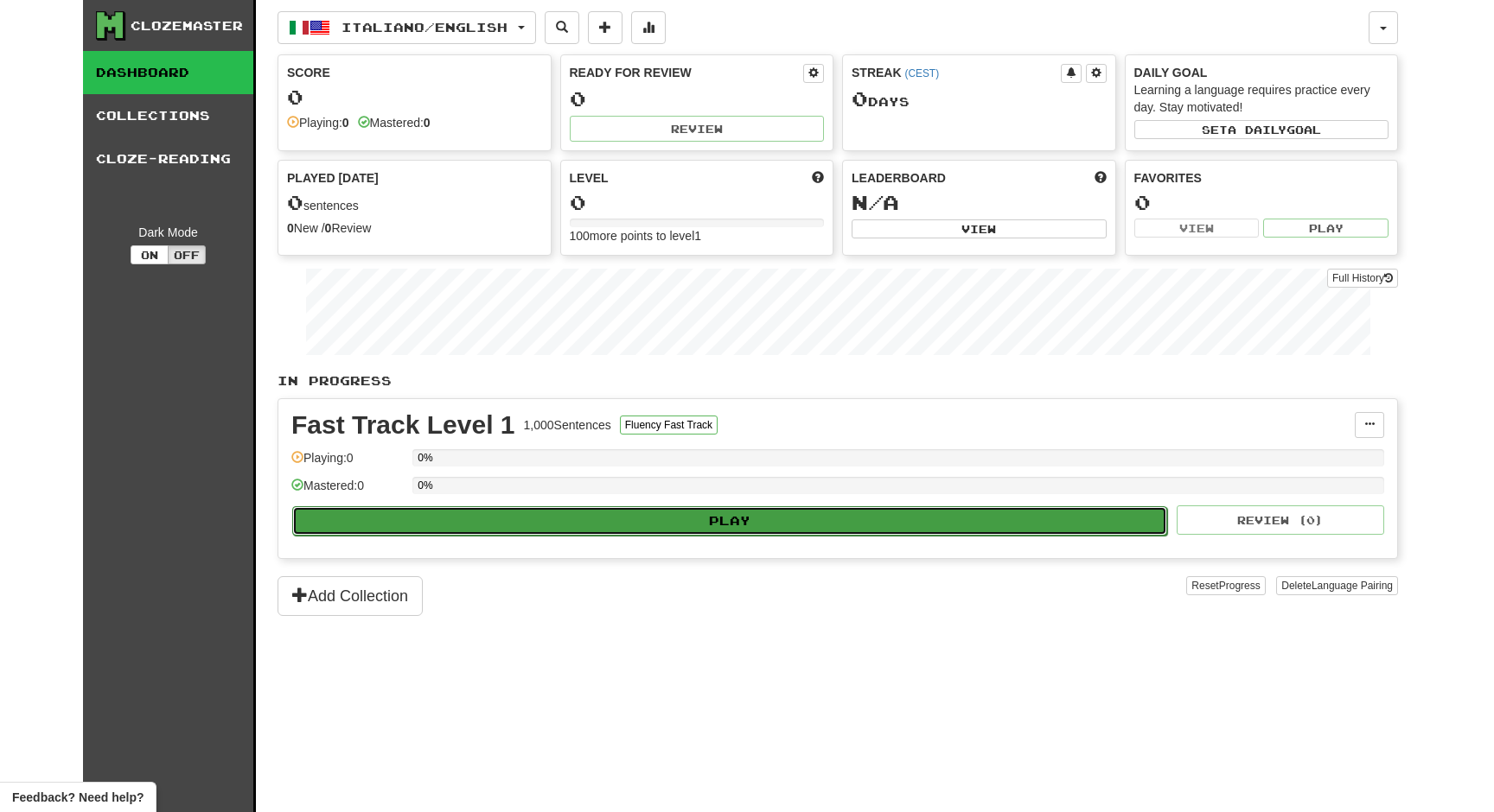
click at [688, 526] on button "Play" at bounding box center [729, 522] width 874 height 30
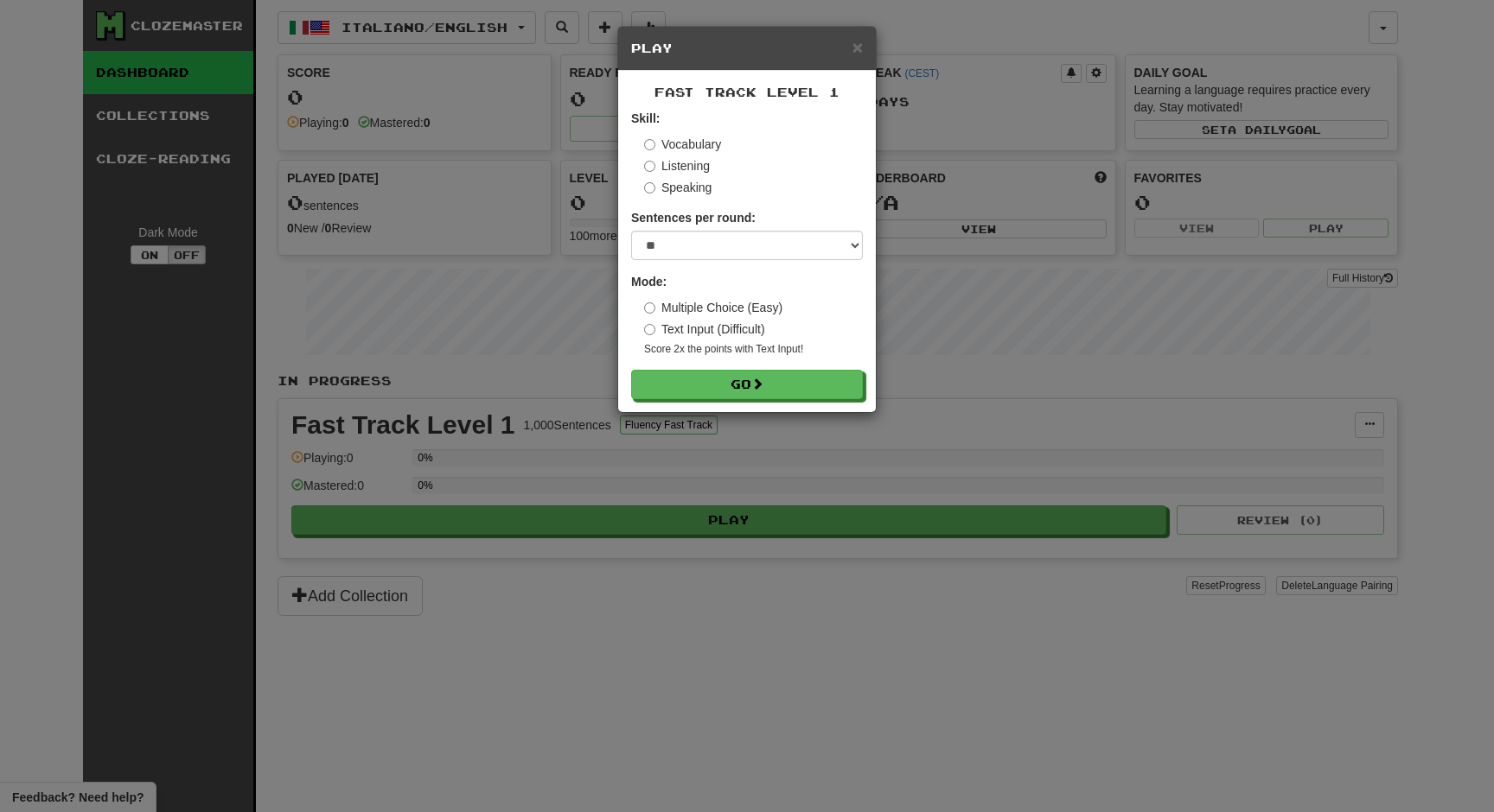
click at [690, 166] on label "Listening" at bounding box center [677, 165] width 65 height 17
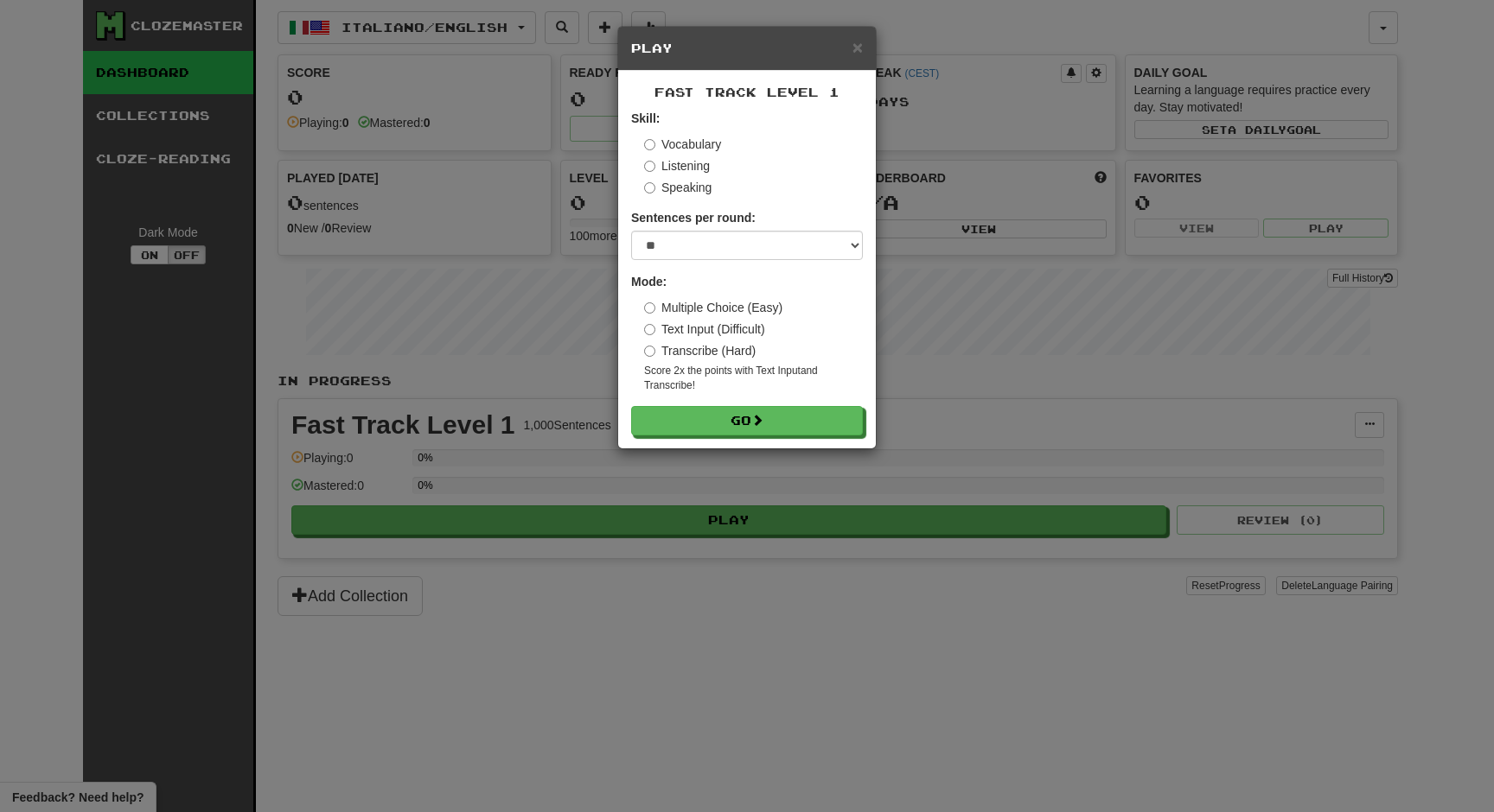
click at [688, 187] on label "Speaking" at bounding box center [678, 187] width 67 height 17
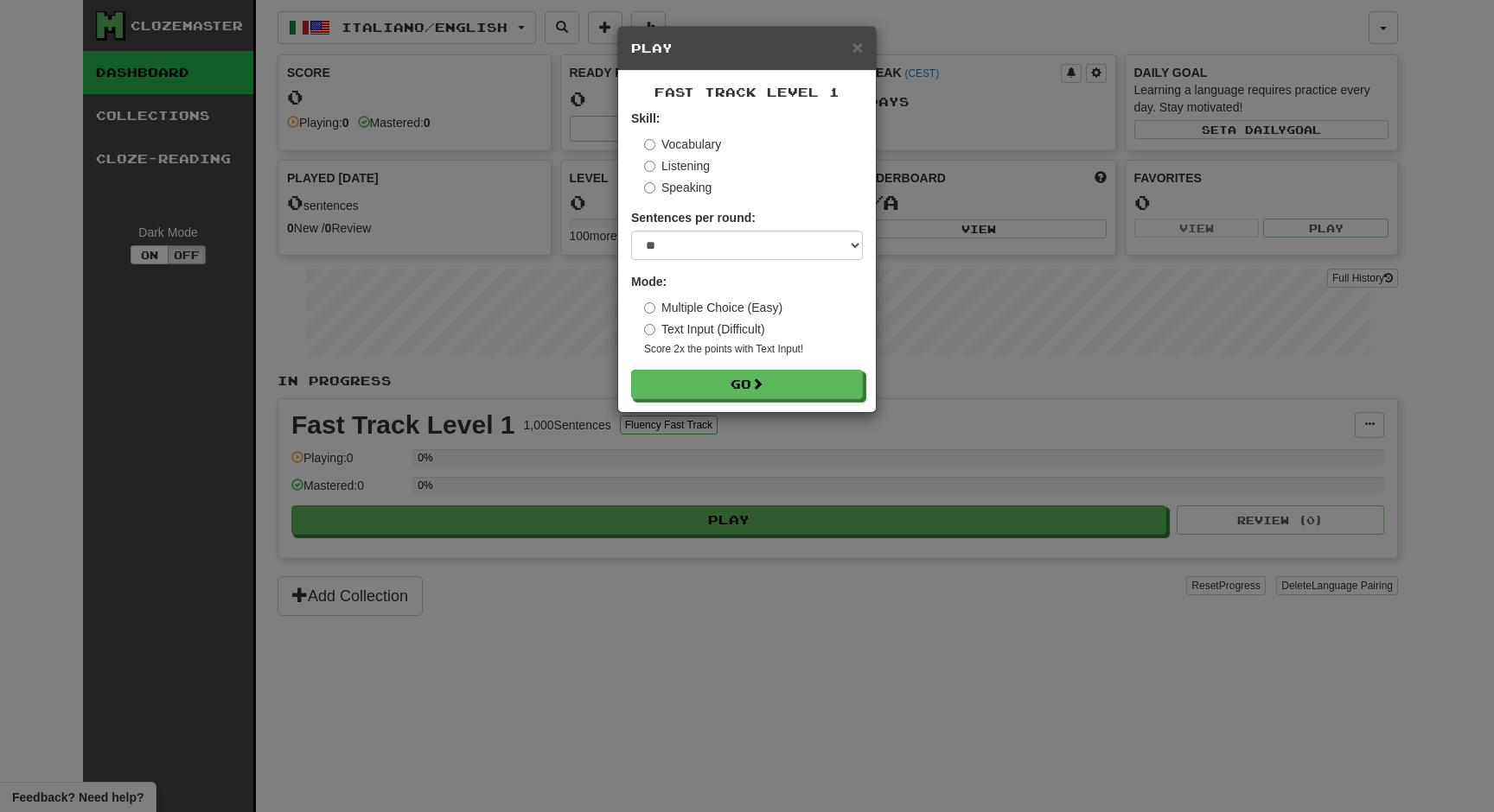
click at [684, 149] on label "Vocabulary" at bounding box center [683, 143] width 77 height 17
click at [682, 330] on label "Text Input (Difficult)" at bounding box center [705, 329] width 121 height 17
click at [682, 307] on label "Multiple Choice (Easy)" at bounding box center [713, 307] width 138 height 17
click at [679, 328] on label "Text Input (Difficult)" at bounding box center [705, 329] width 121 height 17
click at [677, 312] on label "Multiple Choice (Easy)" at bounding box center [713, 307] width 138 height 17
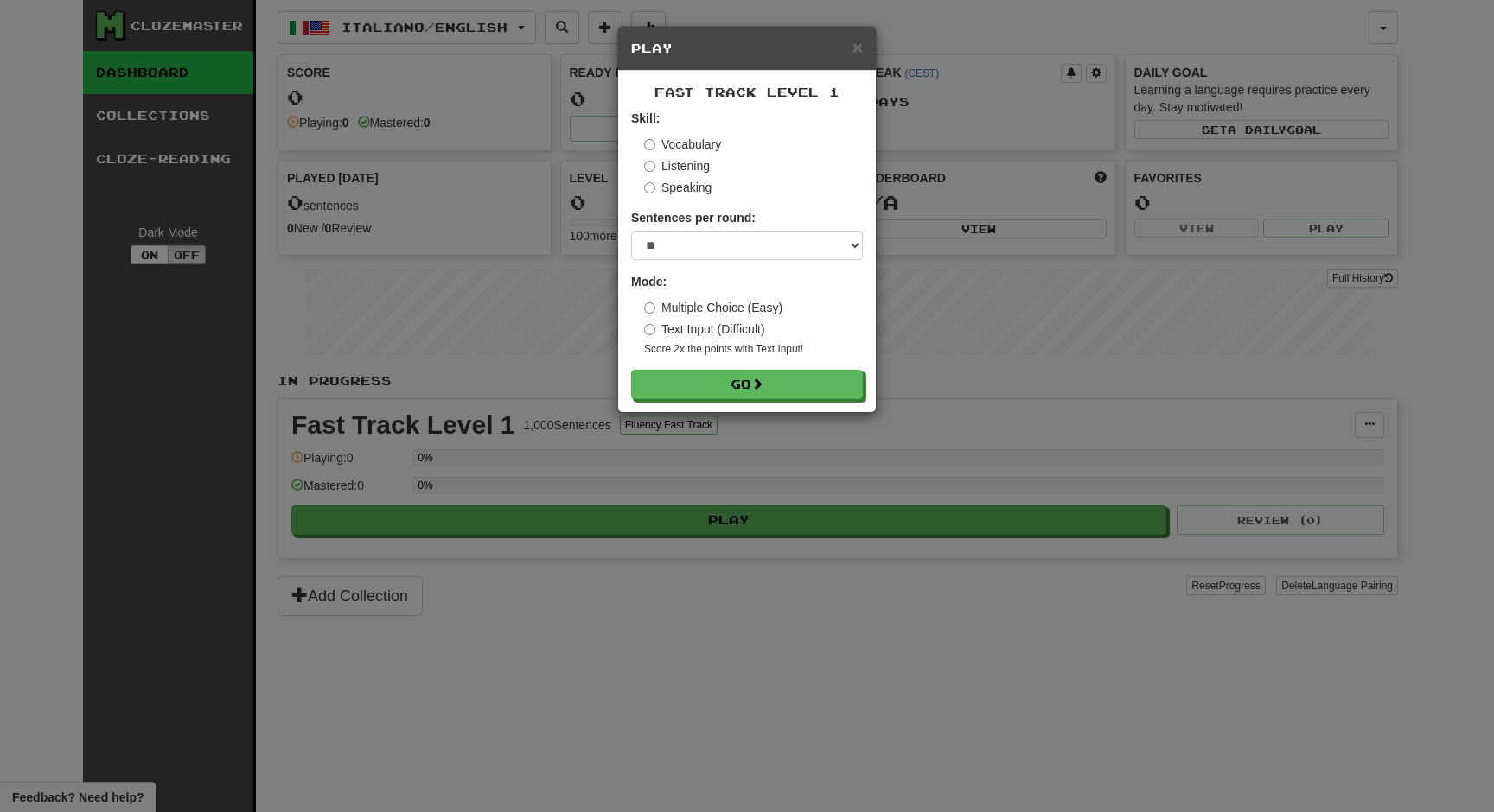
click at [675, 337] on label "Text Input (Difficult)" at bounding box center [705, 329] width 121 height 17
click at [715, 306] on label "Multiple Choice (Easy)" at bounding box center [713, 307] width 138 height 17
click at [708, 325] on label "Text Input (Difficult)" at bounding box center [705, 329] width 121 height 17
click at [728, 235] on select "* ** ** ** ** ** *** ********" at bounding box center [747, 246] width 231 height 30
click at [631, 231] on select "* ** ** ** ** ** *** ********" at bounding box center [747, 246] width 231 height 30
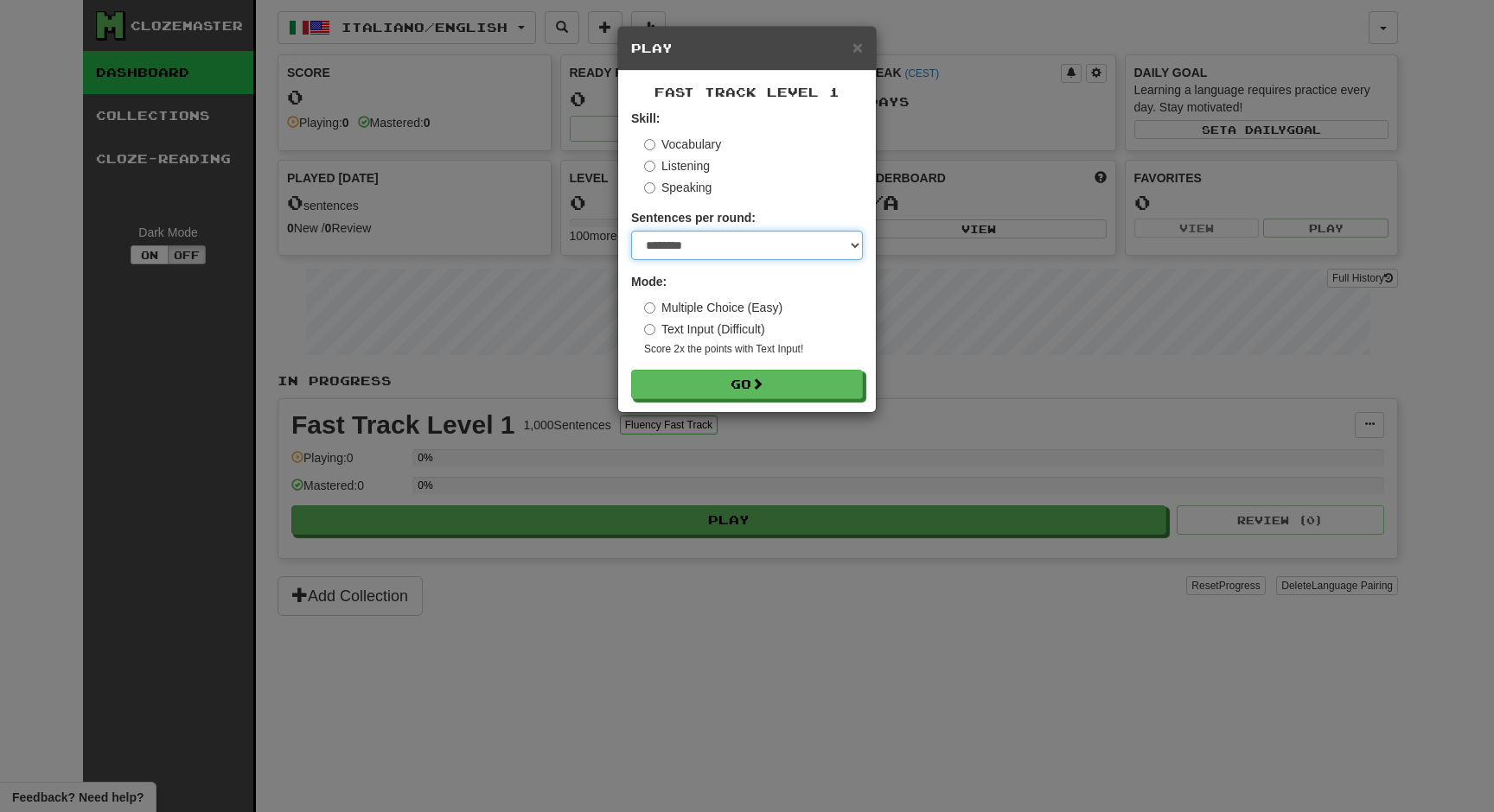
click at [775, 254] on select "* ** ** ** ** ** *** ********" at bounding box center [747, 246] width 231 height 30
click at [631, 231] on select "* ** ** ** ** ** *** ********" at bounding box center [747, 246] width 231 height 30
click at [751, 240] on select "* ** ** ** ** ** *** ********" at bounding box center [747, 246] width 231 height 30
select select "**"
click at [631, 231] on select "* ** ** ** ** ** *** ********" at bounding box center [747, 246] width 231 height 30
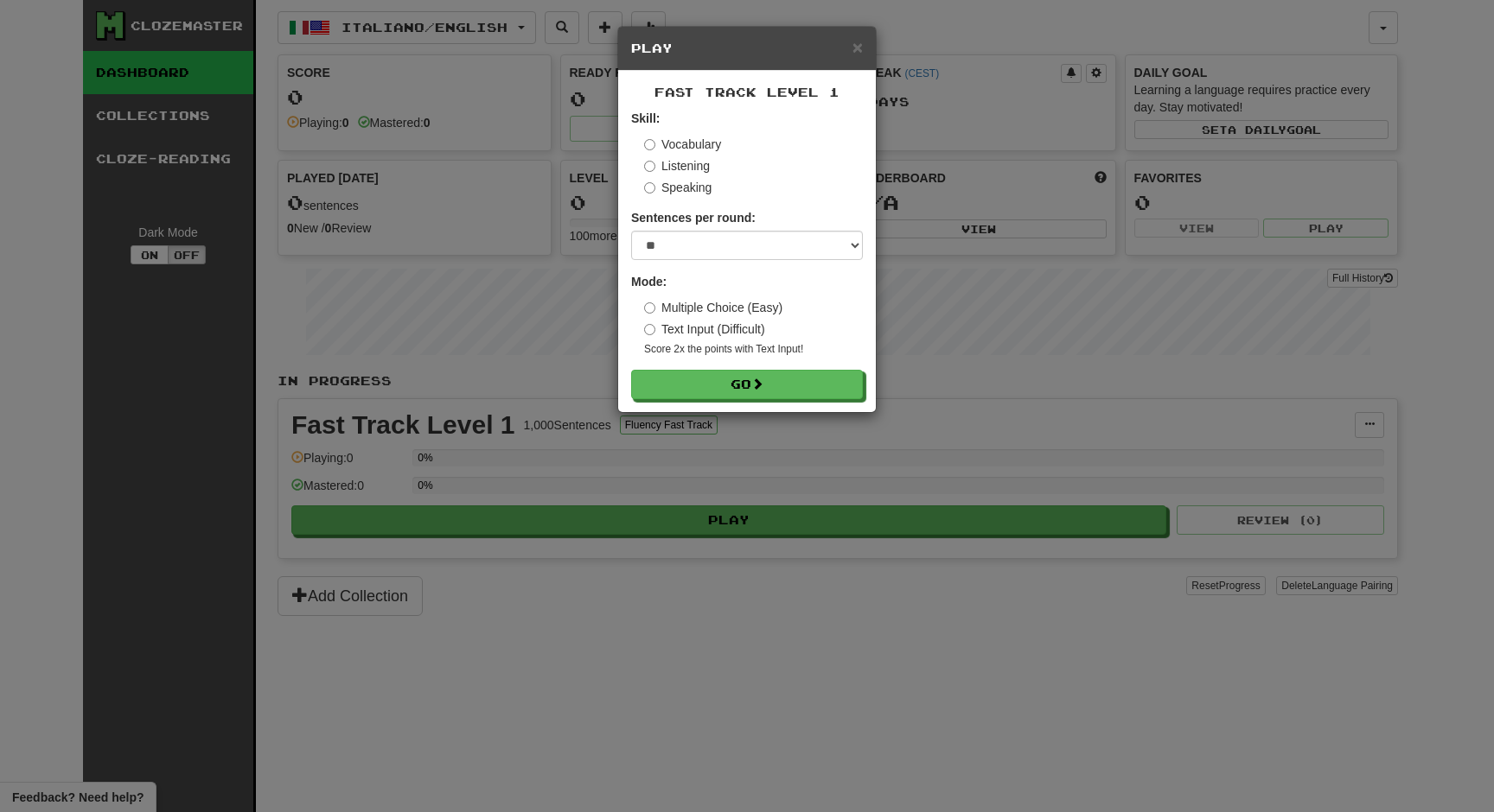
click at [695, 165] on label "Listening" at bounding box center [677, 165] width 65 height 17
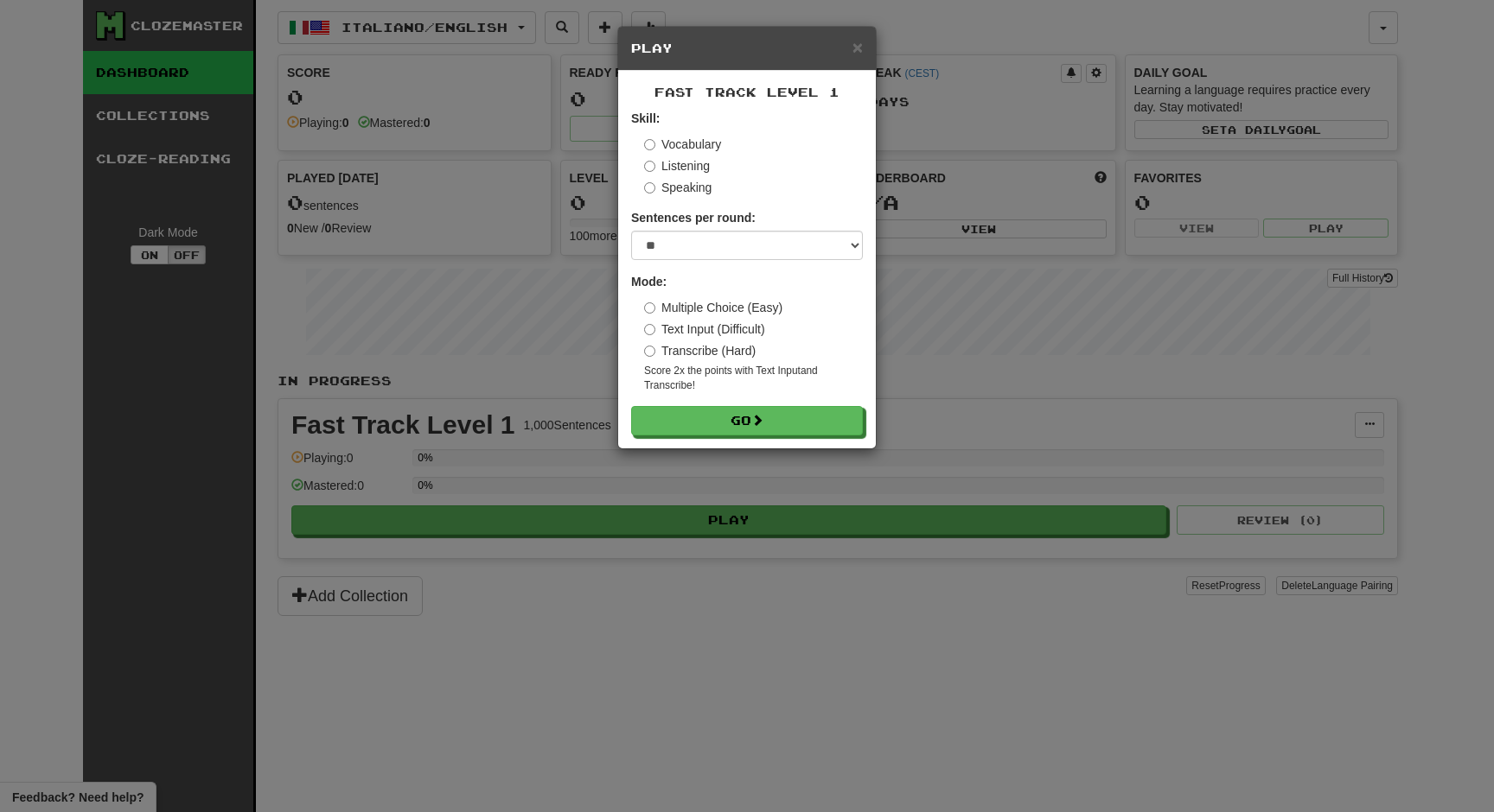
click at [692, 185] on label "Speaking" at bounding box center [678, 187] width 67 height 17
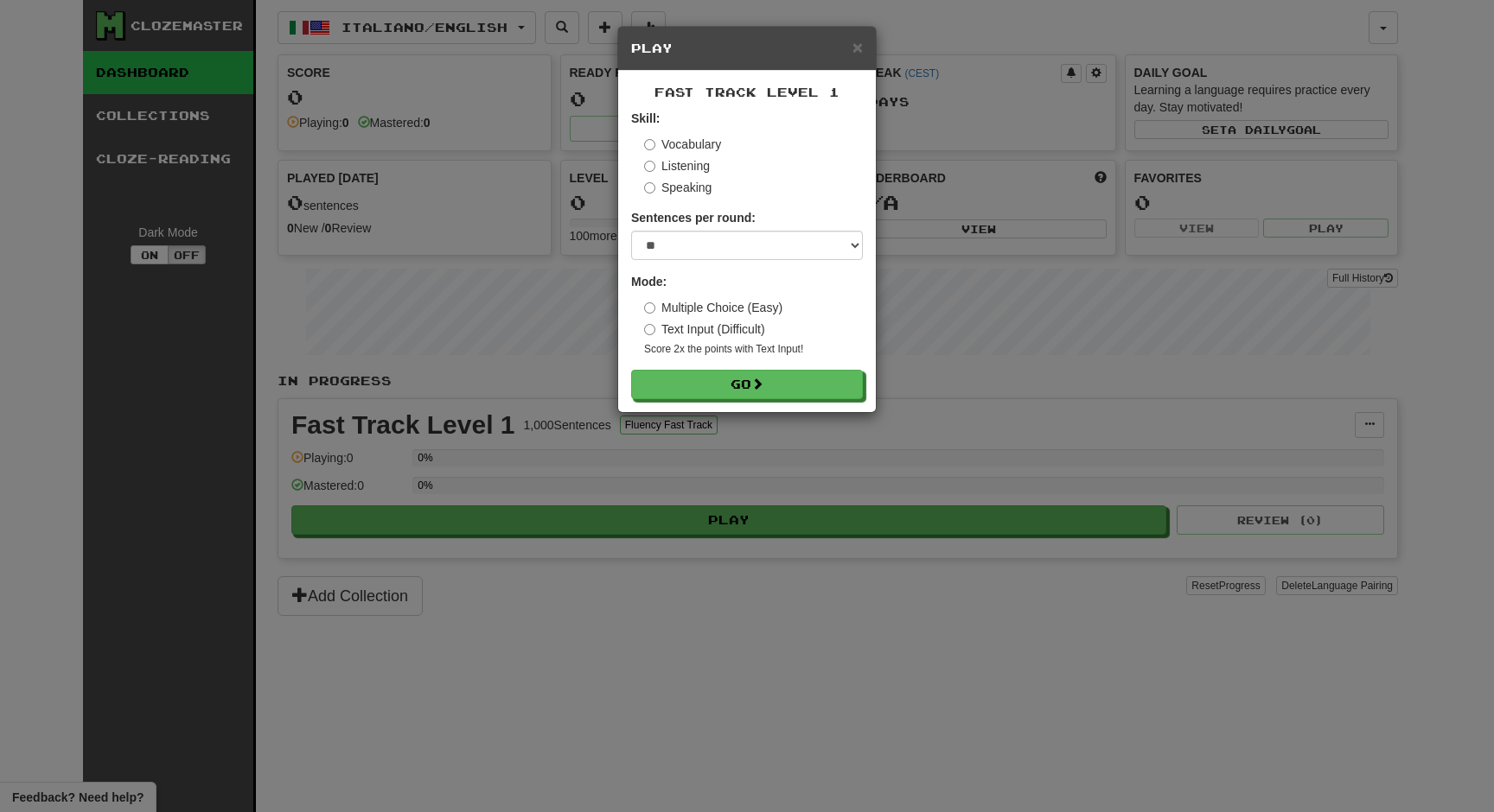
click at [688, 305] on label "Multiple Choice (Easy)" at bounding box center [713, 307] width 138 height 17
click at [677, 168] on label "Listening" at bounding box center [677, 165] width 65 height 17
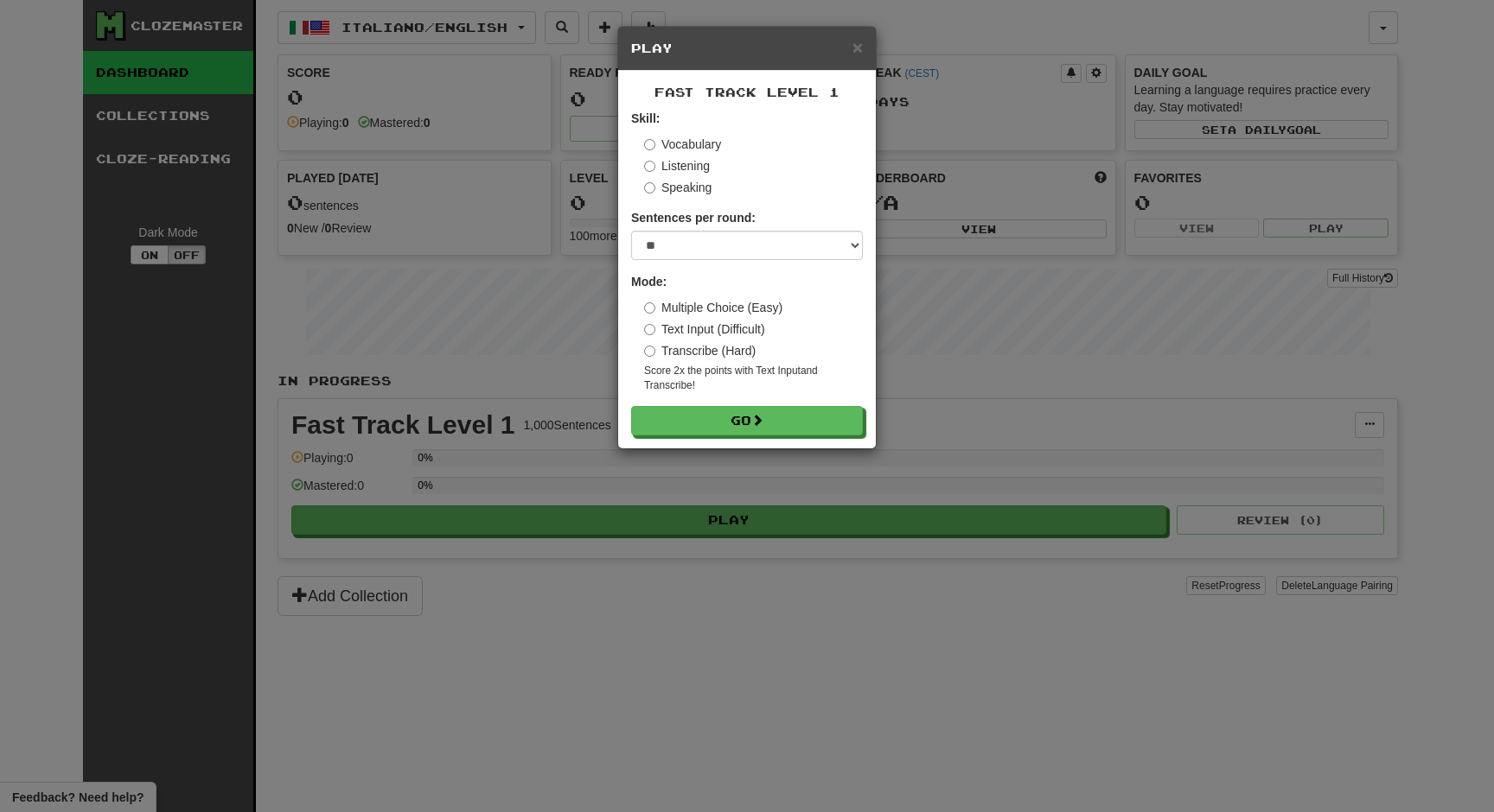
click at [684, 141] on label "Vocabulary" at bounding box center [683, 143] width 77 height 17
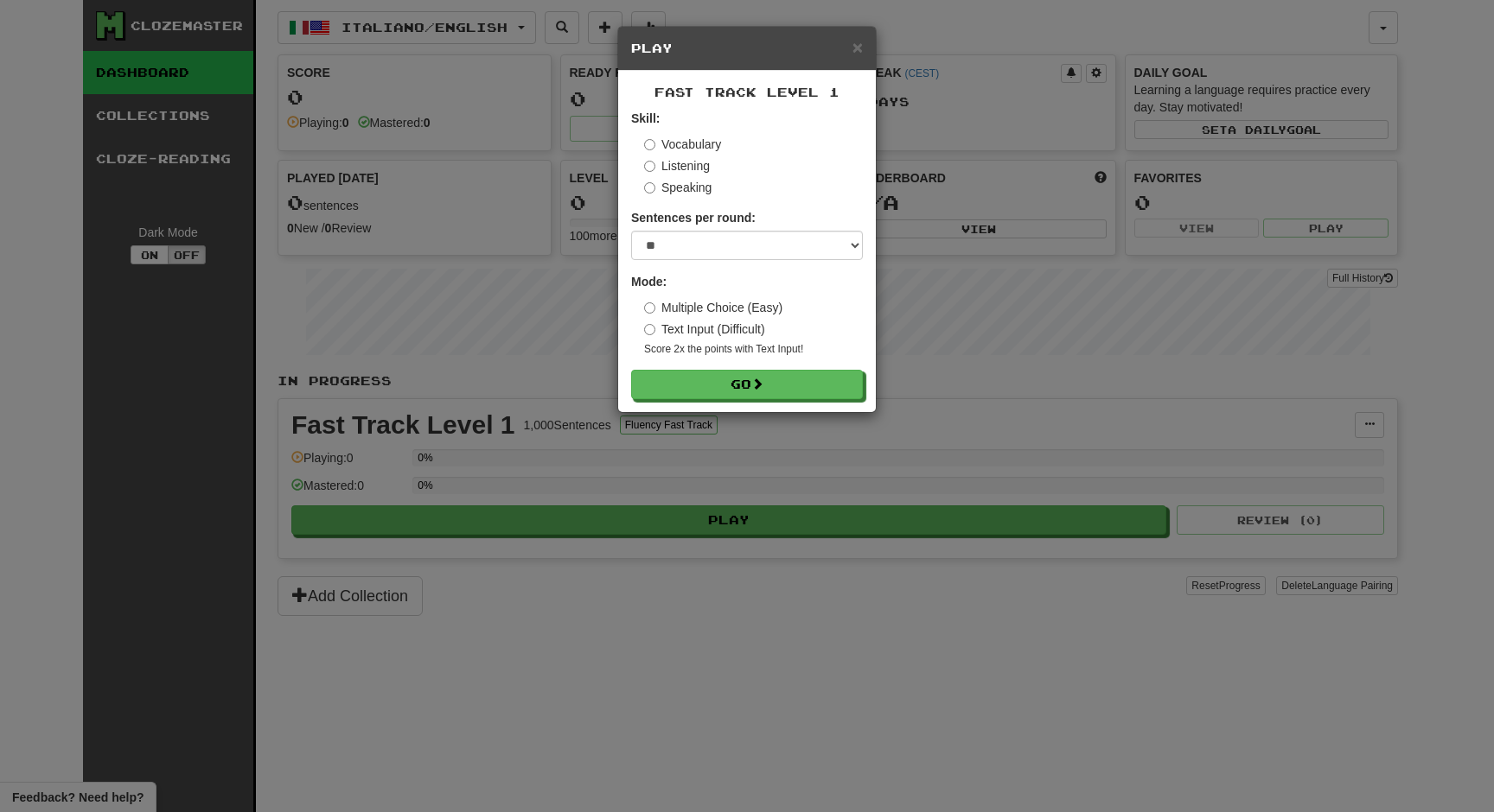
click at [688, 158] on label "Listening" at bounding box center [677, 165] width 65 height 17
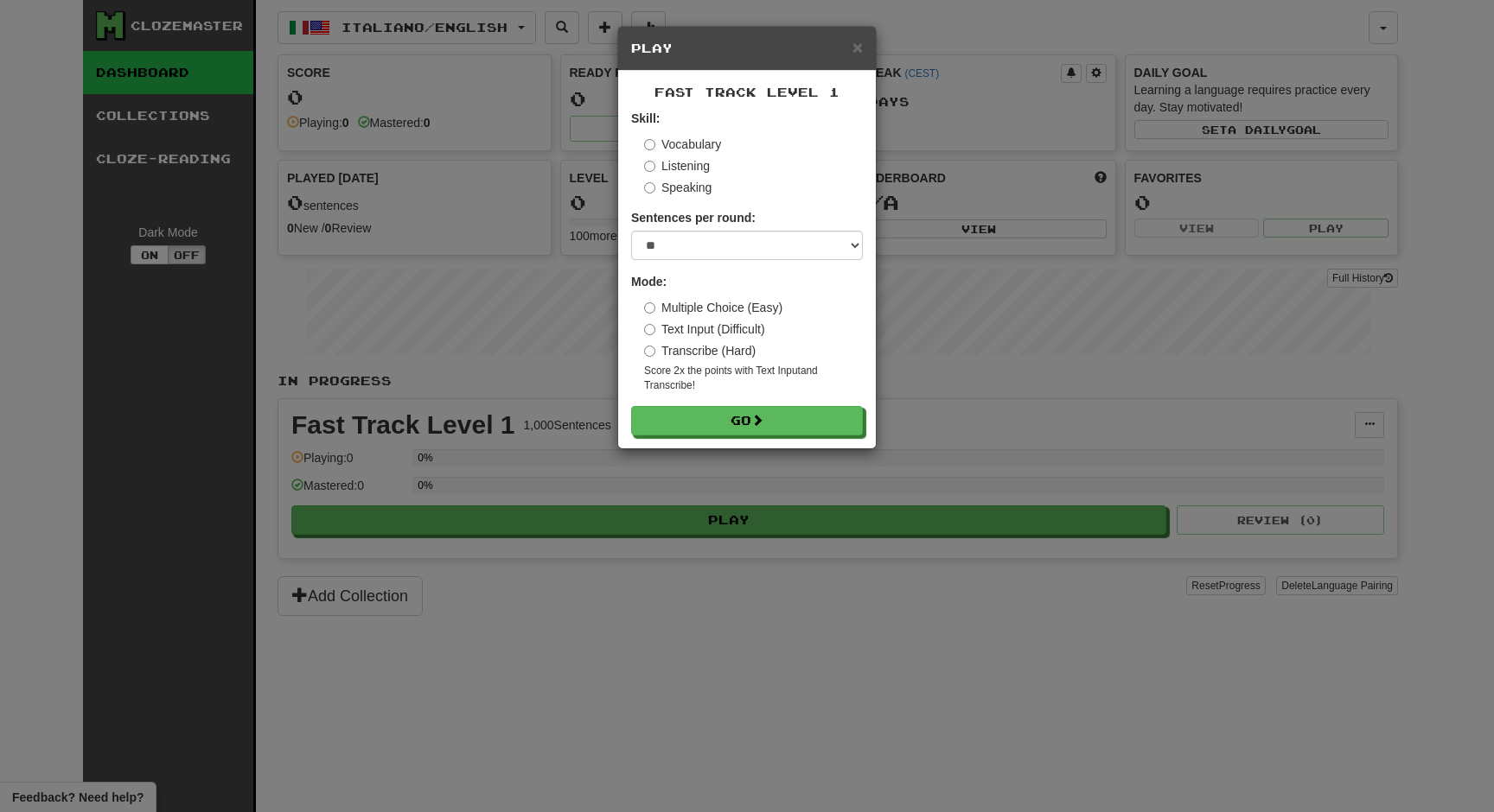
click at [686, 193] on label "Speaking" at bounding box center [678, 187] width 67 height 17
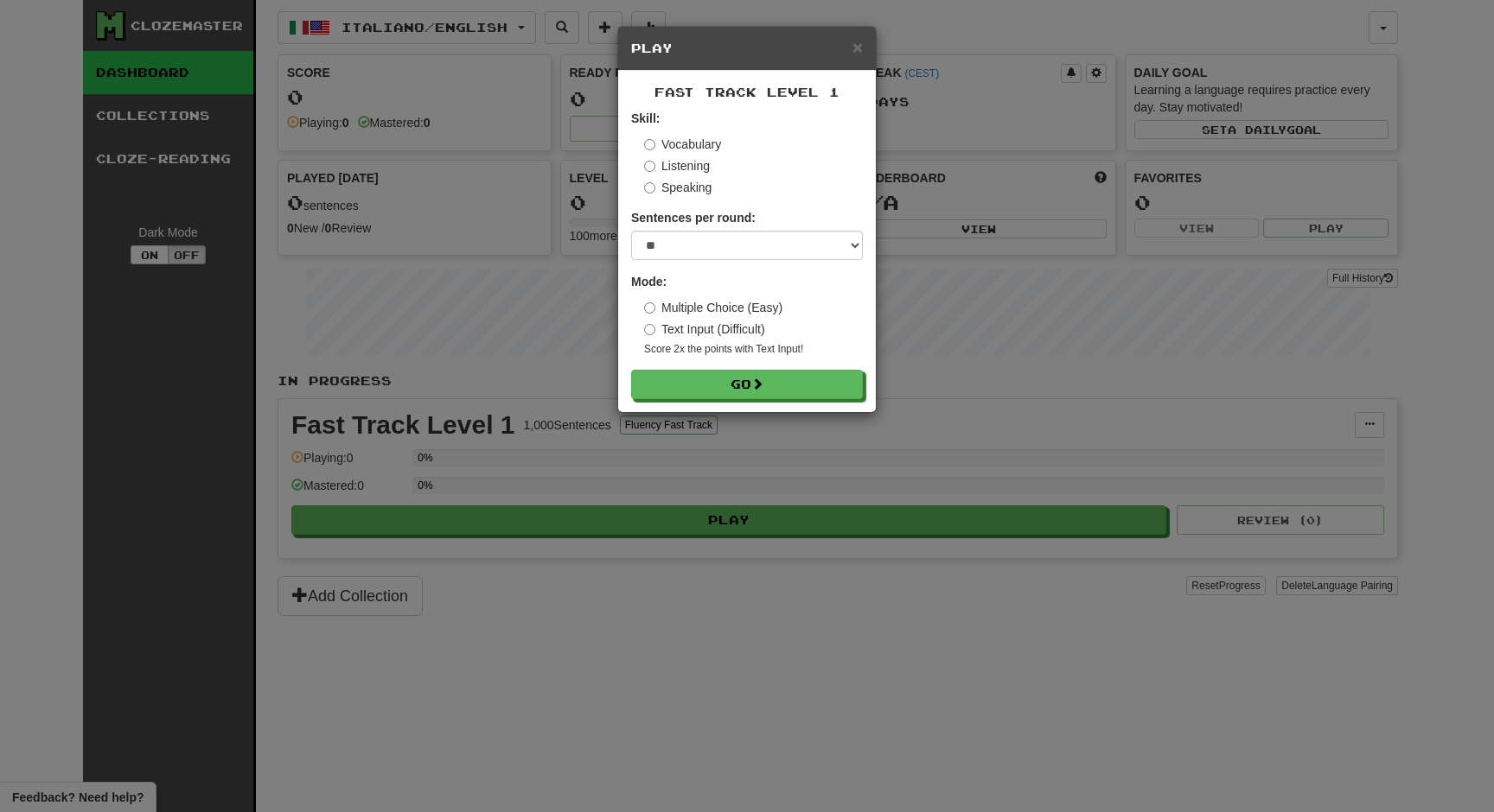
click at [690, 142] on label "Vocabulary" at bounding box center [683, 143] width 77 height 17
click at [855, 49] on span "×" at bounding box center [858, 47] width 10 height 20
